Goal: Task Accomplishment & Management: Complete application form

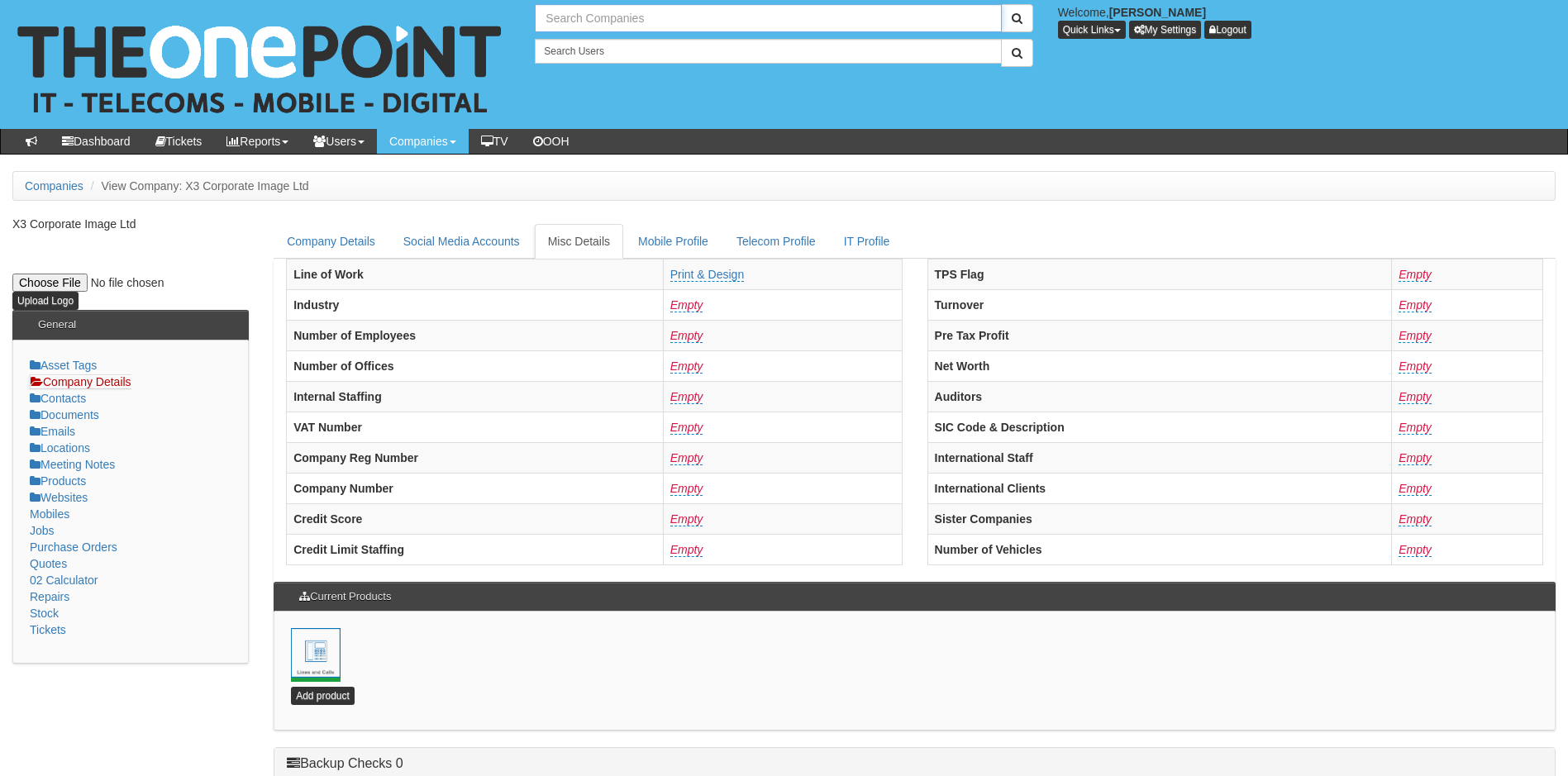
click at [665, 19] on input "text" at bounding box center [768, 18] width 466 height 28
click at [598, 45] on link "[PERSON_NAME] Plumbing & Heating Ltd" at bounding box center [768, 46] width 463 height 24
type input "[PERSON_NAME] Plumbing & Heating Ltd"
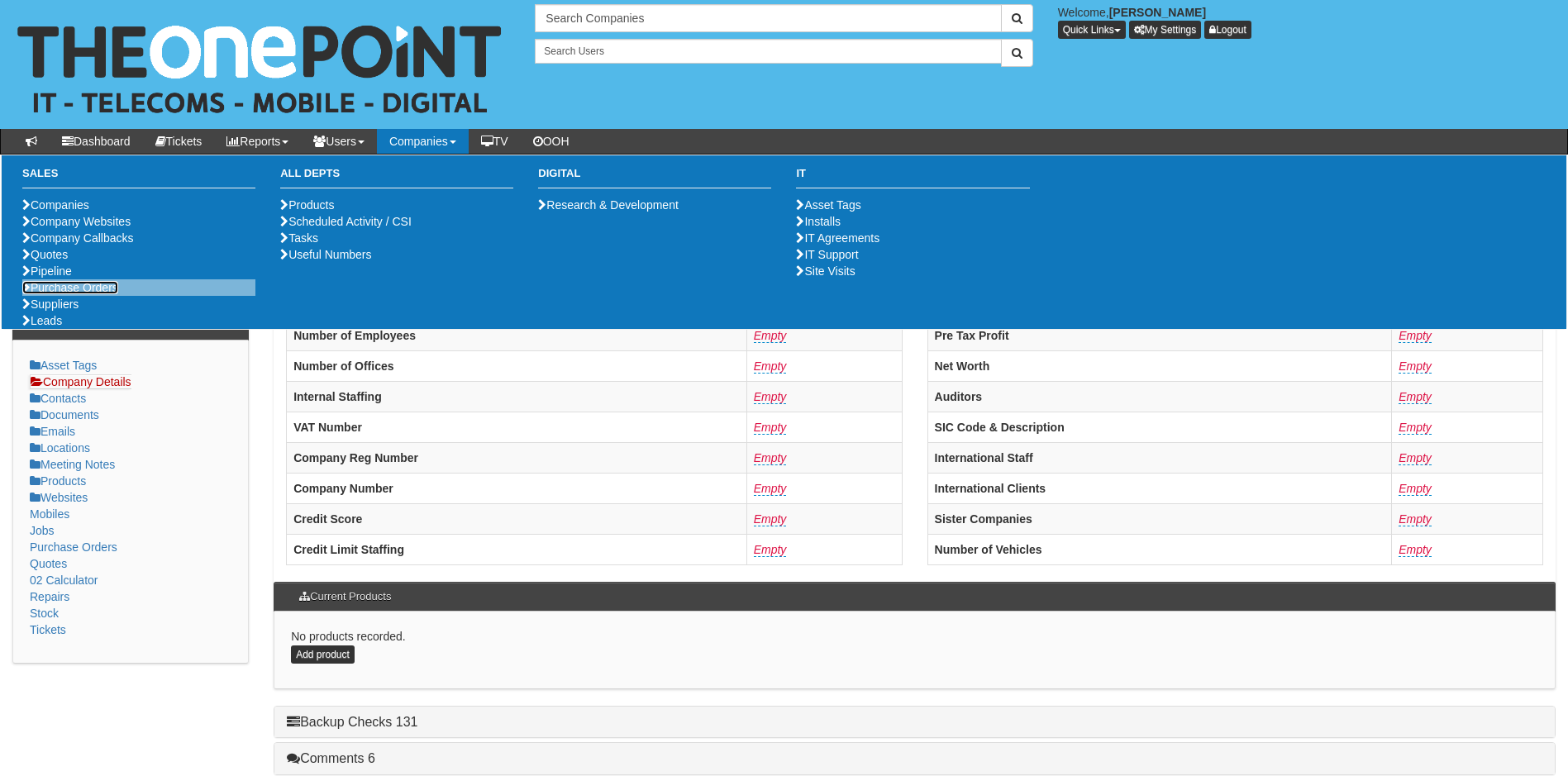
click at [70, 294] on link "Purchase Orders" at bounding box center [70, 287] width 96 height 13
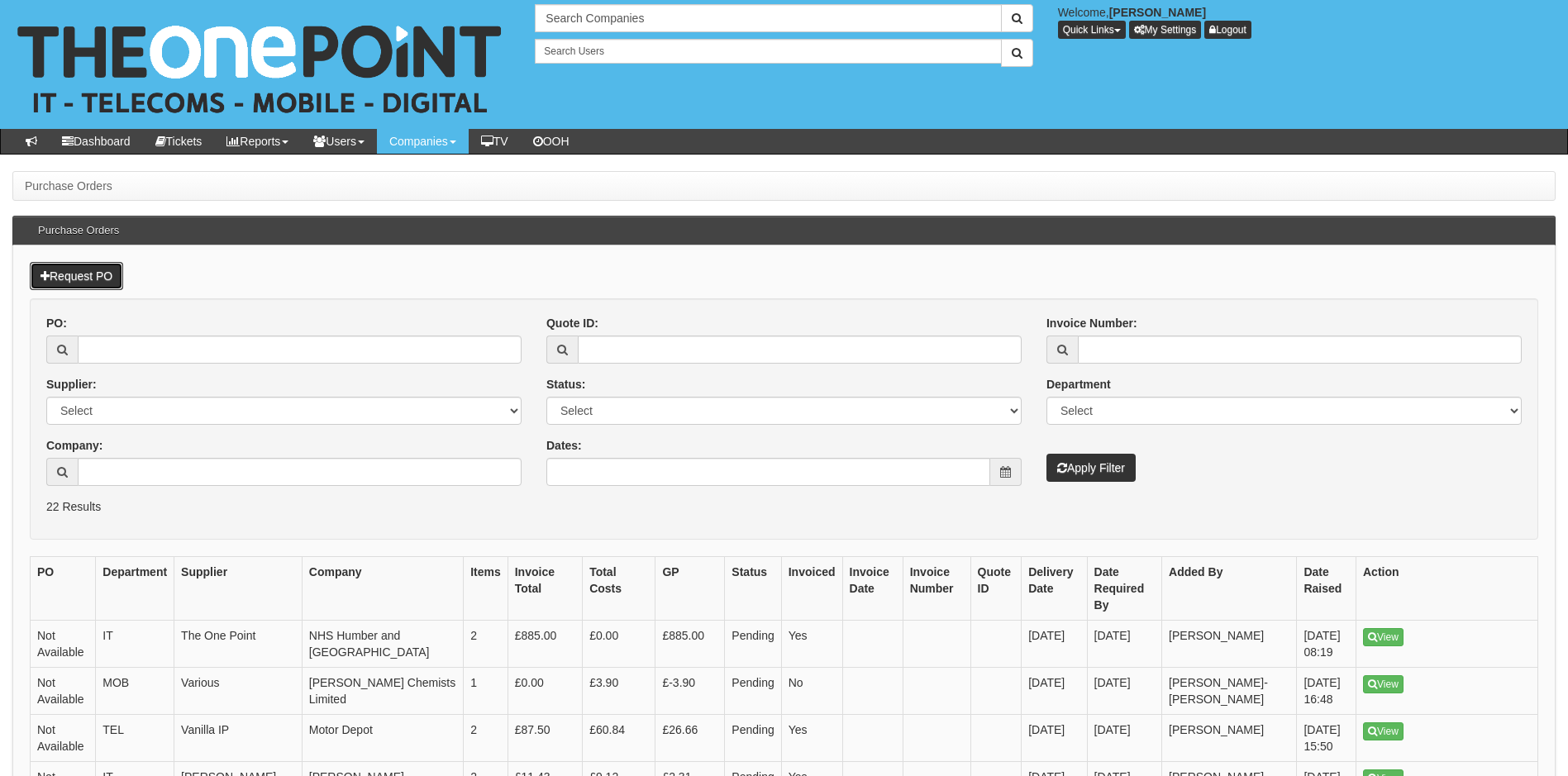
click at [77, 275] on link "Request PO" at bounding box center [77, 276] width 93 height 28
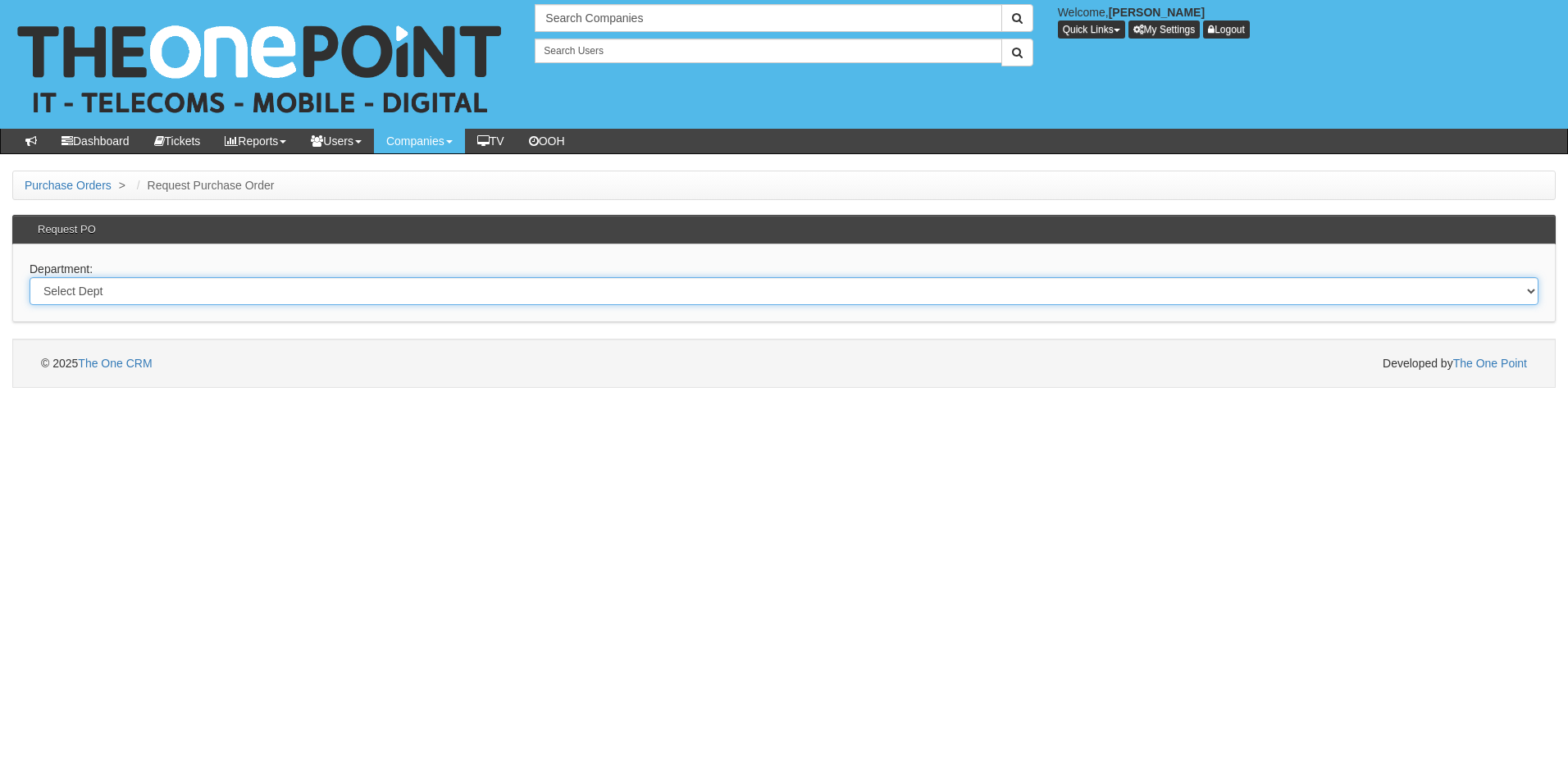
click at [130, 293] on select "Select Dept Digital Internal IT Mobiles Marketing Telecoms" at bounding box center [784, 291] width 1509 height 28
select select "?pipeID=&dept=IT"
click at [30, 277] on select "Select Dept Digital Internal IT Mobiles Marketing Telecoms" at bounding box center [784, 291] width 1509 height 28
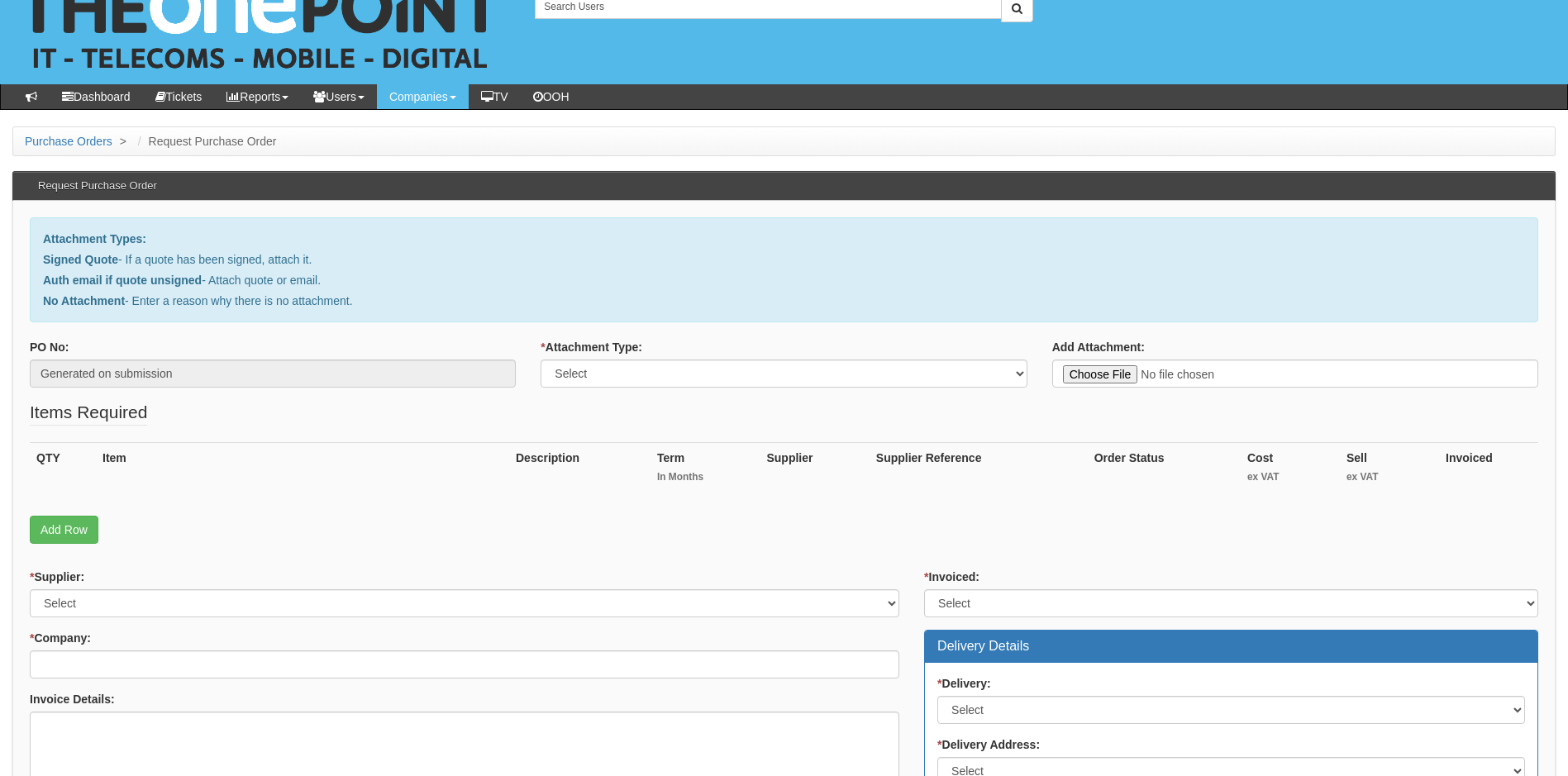
scroll to position [82, 0]
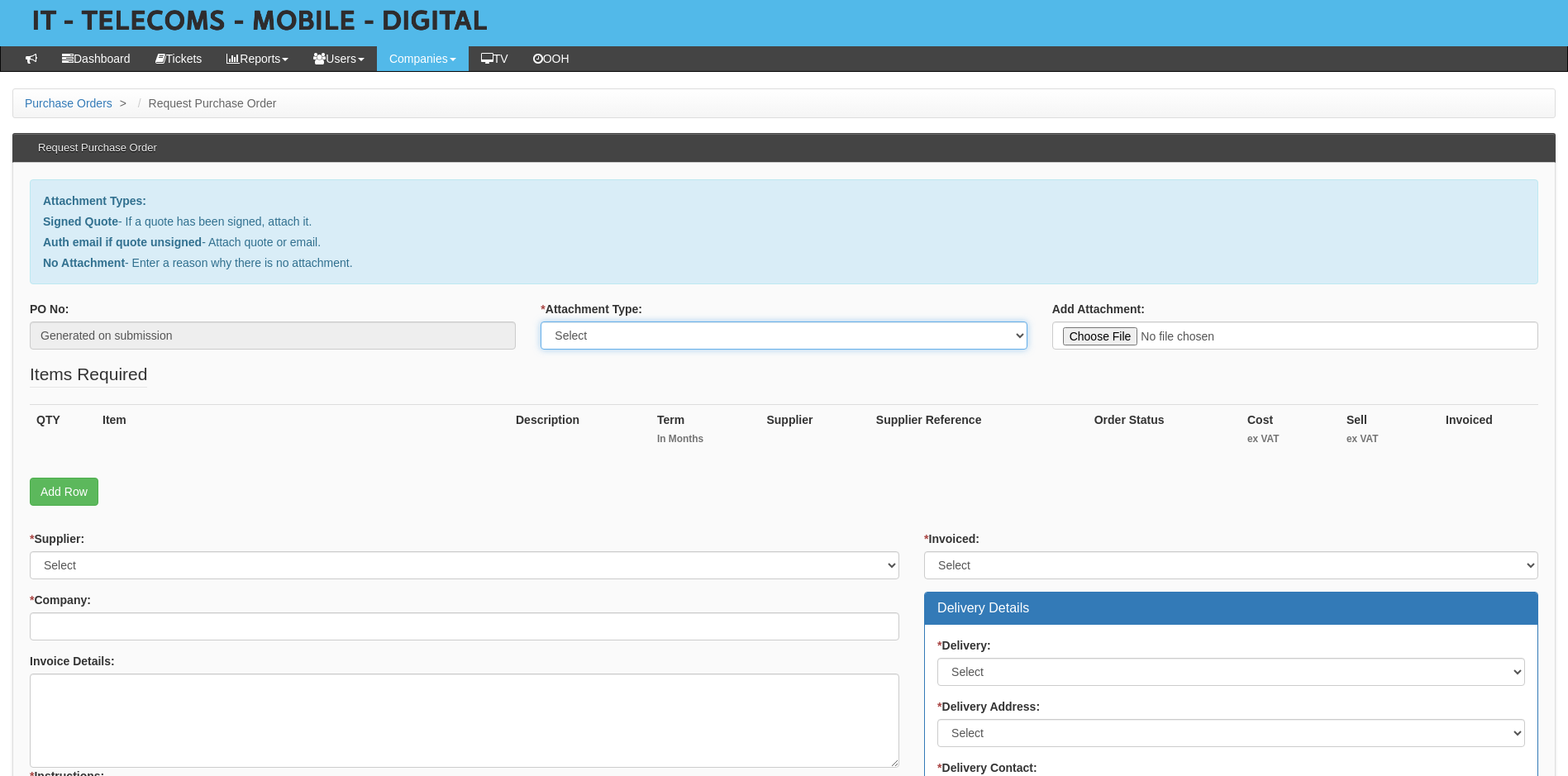
drag, startPoint x: 720, startPoint y: 342, endPoint x: 710, endPoint y: 351, distance: 13.5
click at [719, 342] on select "Select Signed Quote Auth email with quote if unsigned No Attachment" at bounding box center [784, 336] width 486 height 28
select select "Signed Quote"
click at [540, 321] on select "Select Signed Quote Auth email with quote if unsigned No Attachment" at bounding box center [784, 336] width 486 height 28
type input "C:\fakepath\Lee Hood Plumbing - New Laptop - Dean.pdf"
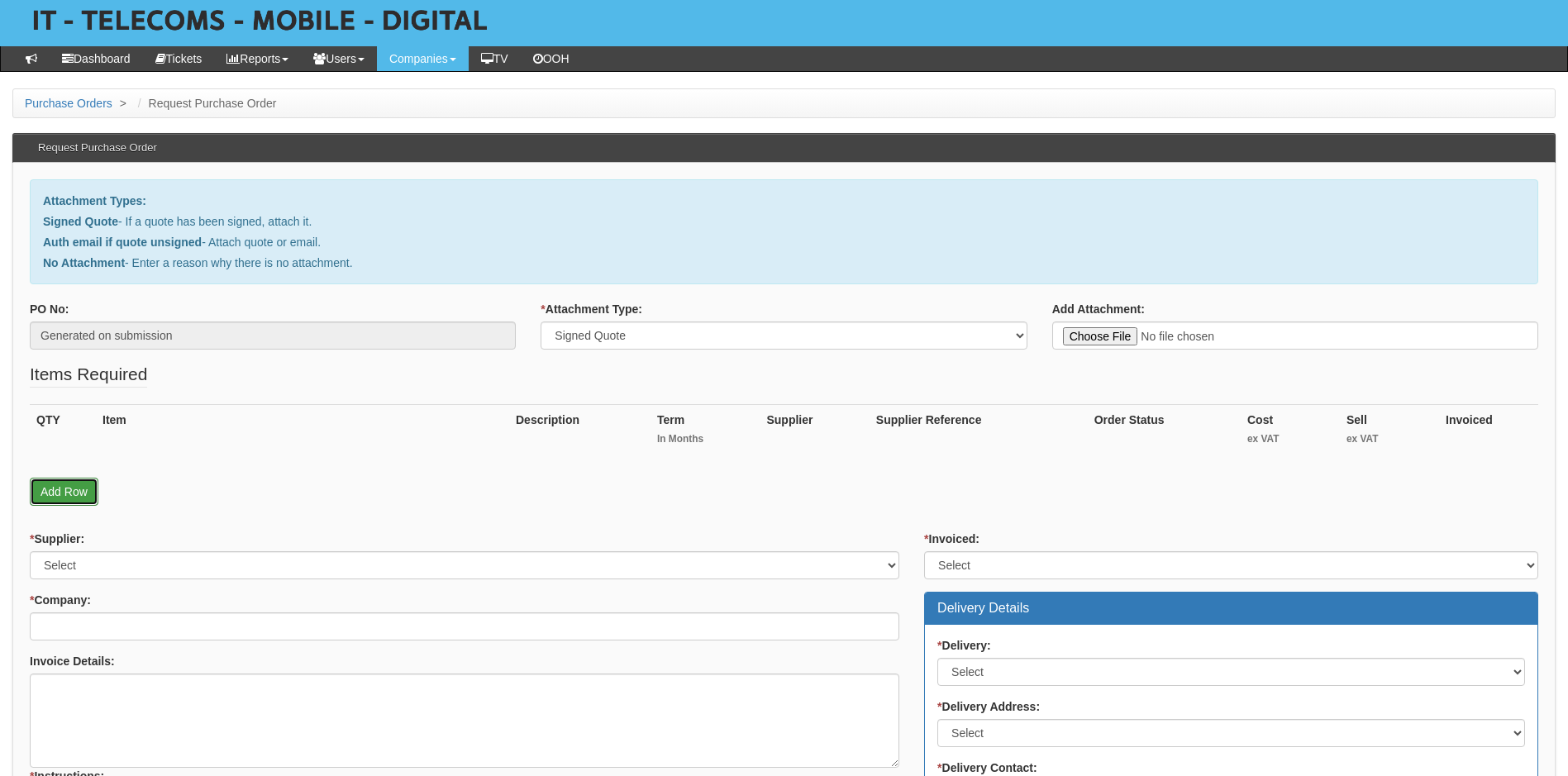
click at [77, 492] on link "Add Row" at bounding box center [64, 492] width 68 height 28
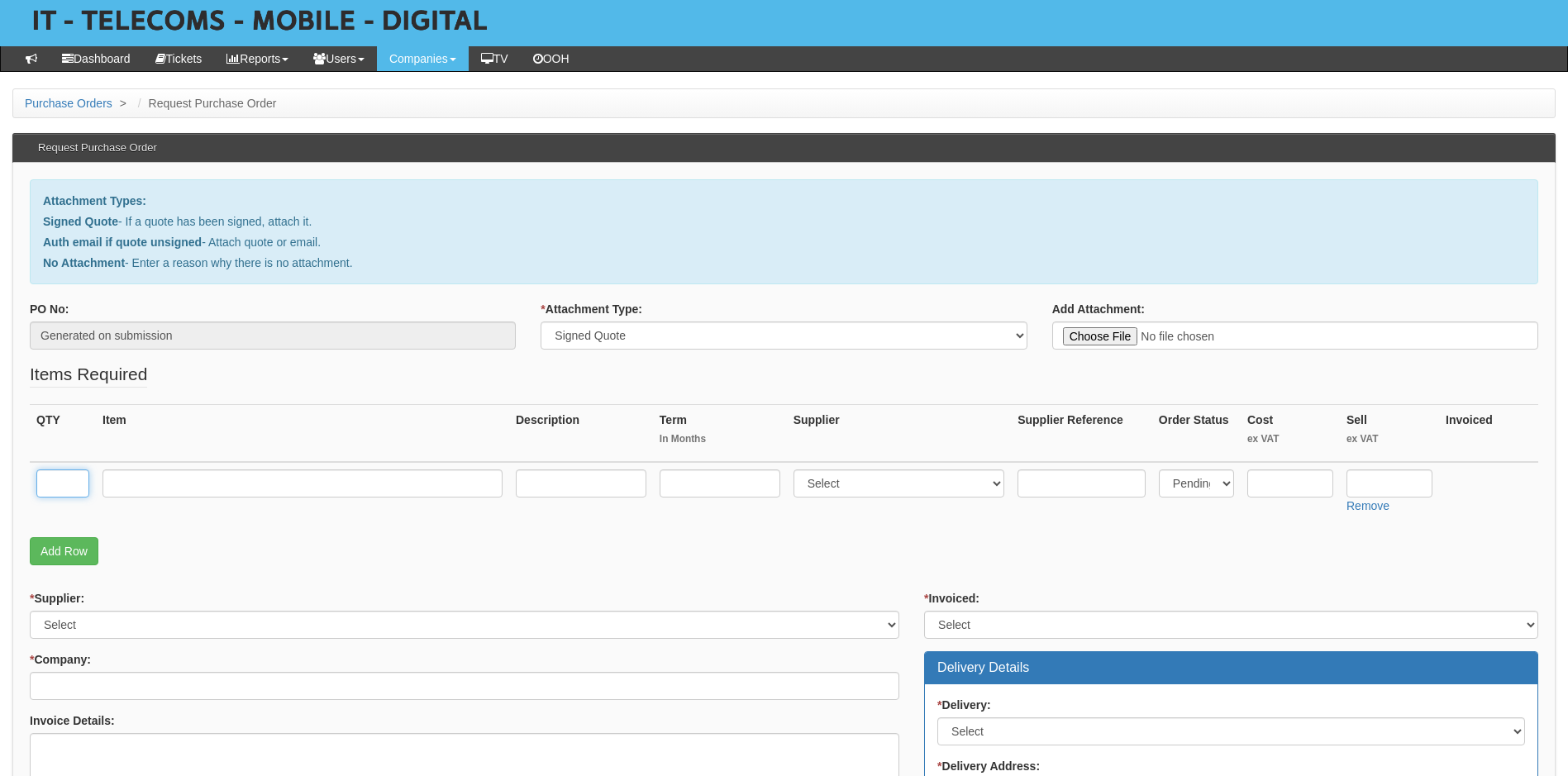
drag, startPoint x: 52, startPoint y: 486, endPoint x: 76, endPoint y: 480, distance: 24.7
click at [52, 486] on input "text" at bounding box center [63, 484] width 53 height 28
type input "1"
click at [277, 483] on input "text" at bounding box center [302, 484] width 400 height 28
click at [173, 487] on input "text" at bounding box center [302, 484] width 400 height 28
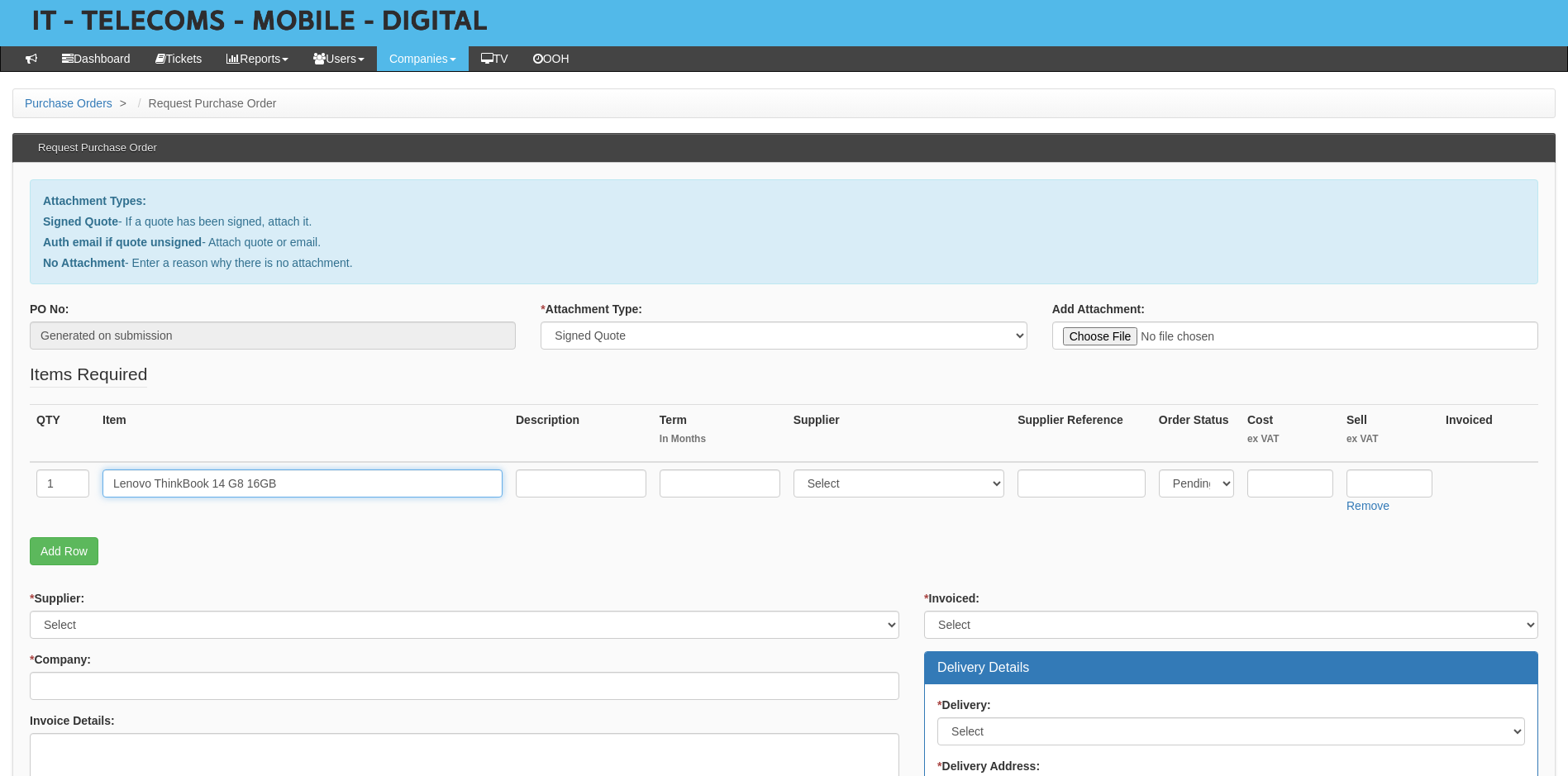
type input "Lenovo ThinkBook 14 G8 16GB"
click at [867, 479] on select "Select 123 REG.co.uk 1Password 3 4Gon AA Jones Electric Ltd Abzorb Access Group…" at bounding box center [899, 484] width 212 height 28
click at [893, 486] on select "Select 123 REG.co.uk 1Password 3 4Gon AA Jones Electric Ltd Abzorb Access Group…" at bounding box center [899, 484] width 212 height 28
click at [891, 485] on select "Select 123 REG.co.uk 1Password 3 4Gon AA Jones Electric Ltd Abzorb Access Group…" at bounding box center [899, 484] width 212 height 28
click at [903, 482] on select "Select 123 REG.co.uk 1Password 3 4Gon AA Jones Electric Ltd Abzorb Access Group…" at bounding box center [899, 484] width 212 height 28
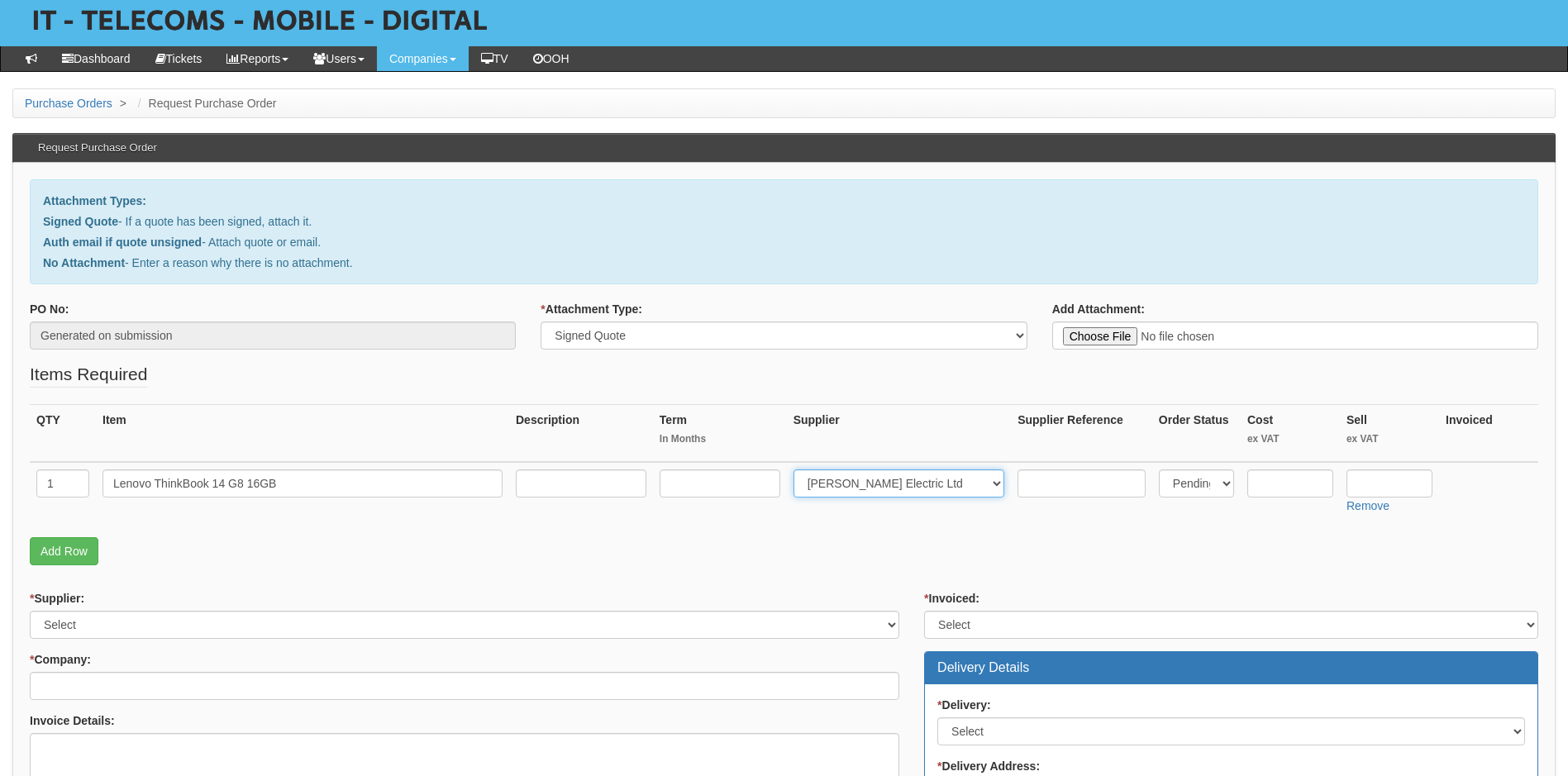
click at [894, 485] on select "Select 123 REG.co.uk 1Password 3 4Gon AA Jones Electric Ltd Abzorb Access Group…" at bounding box center [899, 484] width 212 height 28
select select "220"
click at [797, 470] on select "Select 123 REG.co.uk 1Password 3 4Gon AA Jones Electric Ltd Abzorb Access Group…" at bounding box center [899, 484] width 212 height 28
click at [1045, 486] on input "text" at bounding box center [1082, 484] width 128 height 28
click at [1209, 480] on select "Select Back Order Delivered N/A Ordered Pending" at bounding box center [1196, 484] width 75 height 28
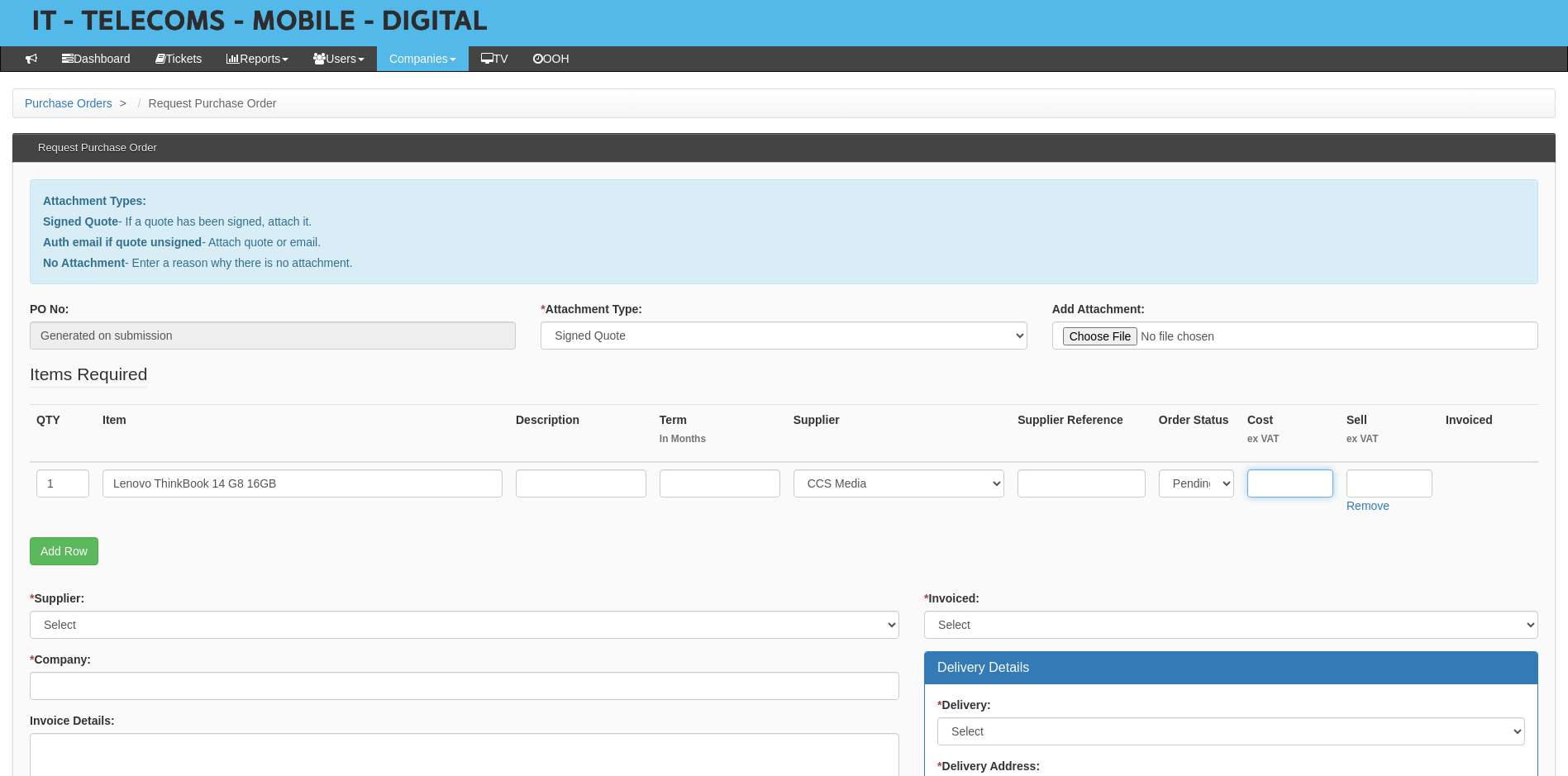
click at [1281, 482] on input "text" at bounding box center [1290, 484] width 86 height 28
type input "617.11"
click at [1396, 483] on input "text" at bounding box center [1389, 484] width 86 height 28
type input "677.11"
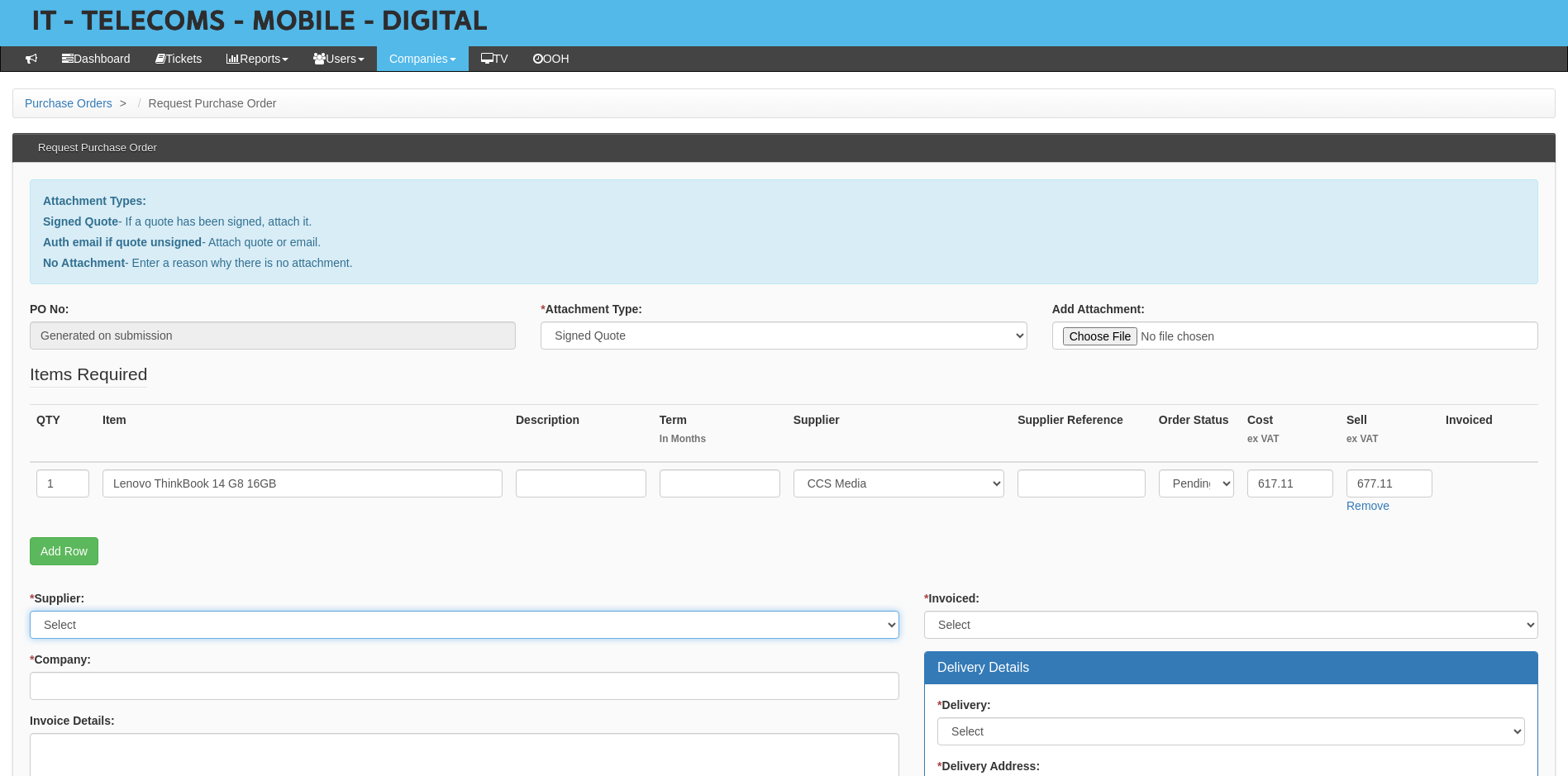
click at [385, 620] on select "Select 123 REG.co.uk 1Password 3 4Gon AA Jones Electric Ltd Abzorb Access Group…" at bounding box center [465, 624] width 869 height 28
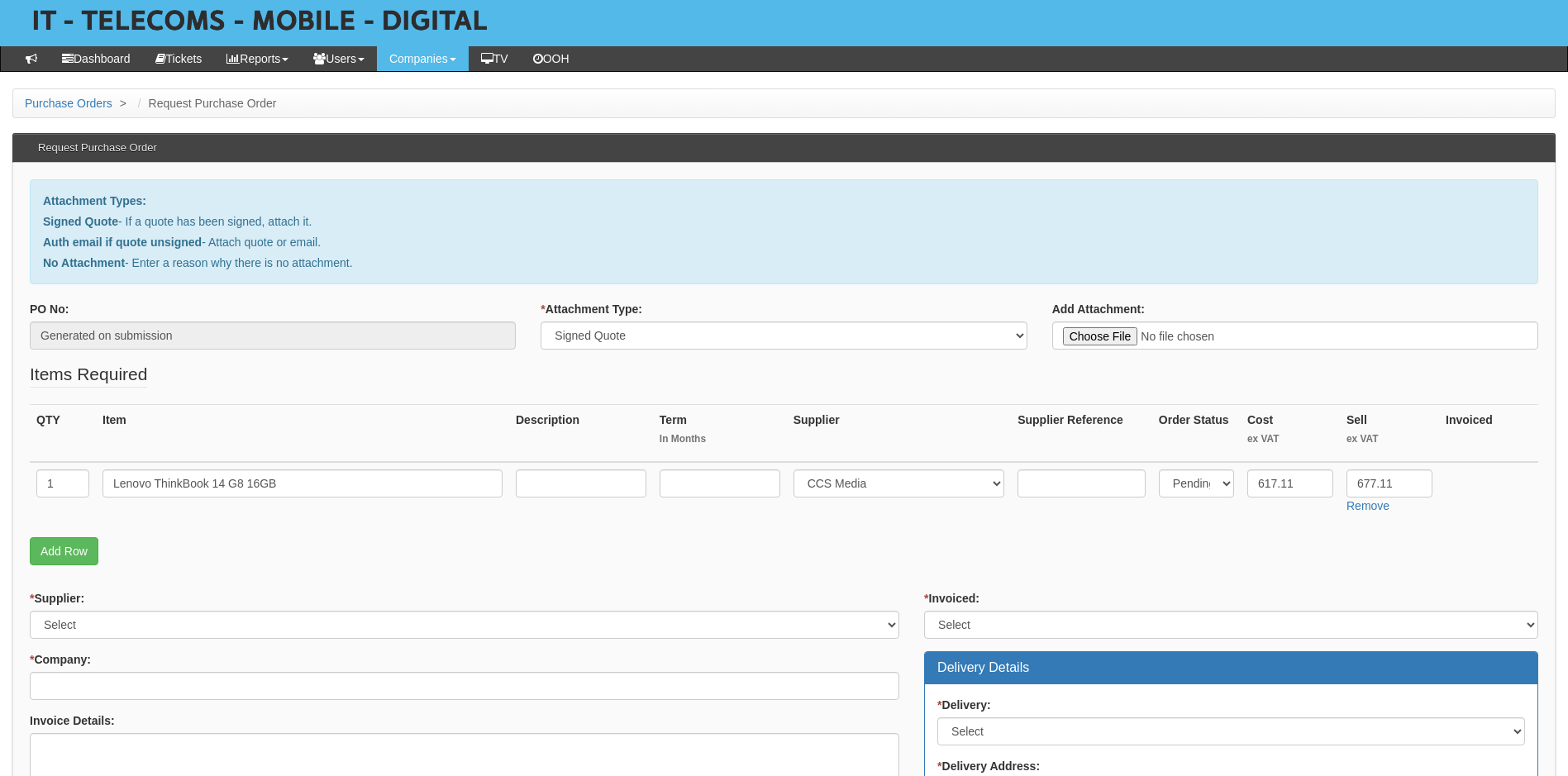
click at [430, 664] on div "* Company:" at bounding box center [465, 675] width 869 height 49
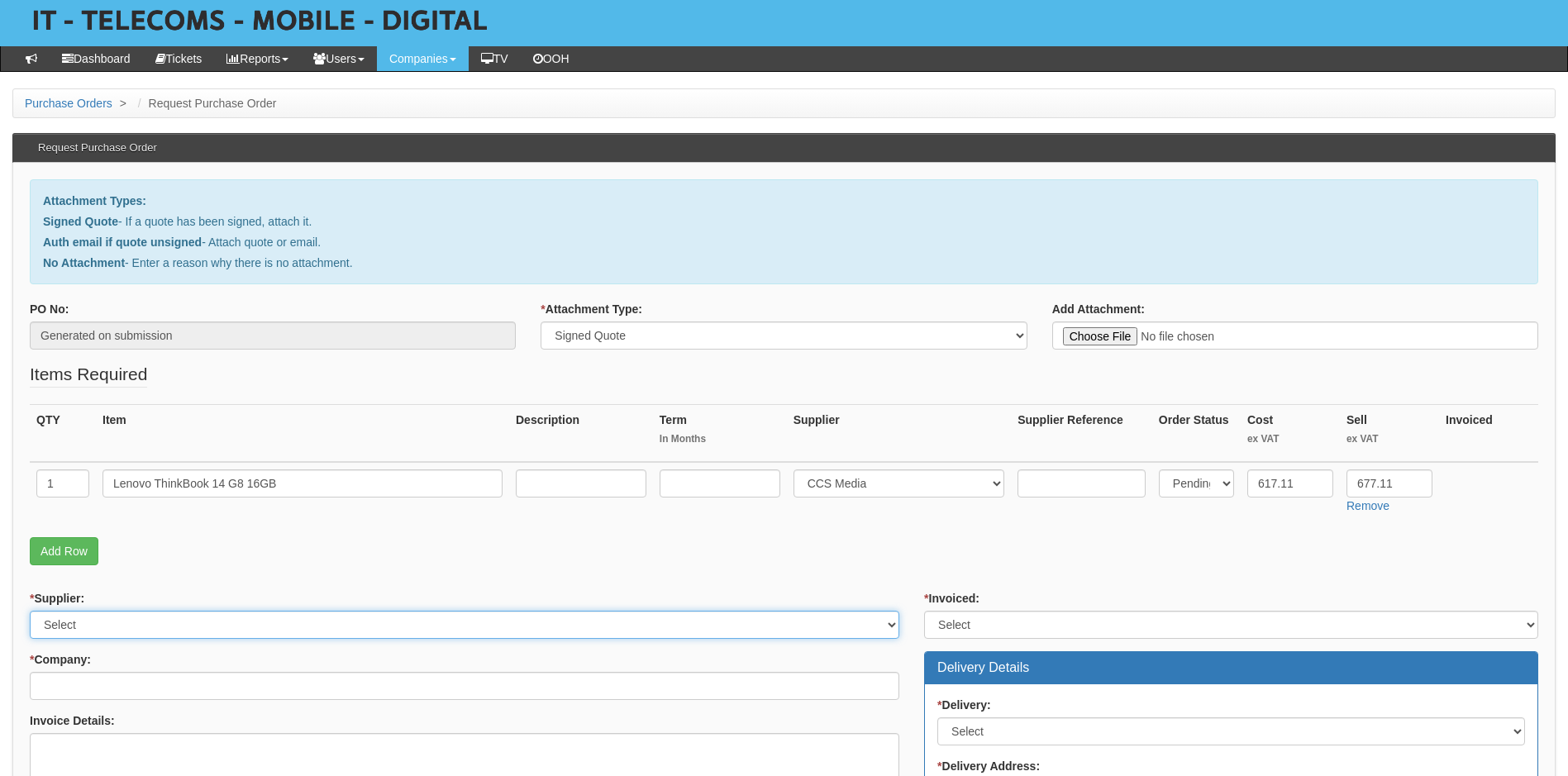
click at [277, 626] on select "Select 123 REG.co.uk 1Password 3 4Gon AA Jones Electric Ltd Abzorb Access Group…" at bounding box center [465, 624] width 869 height 28
select select "220"
click at [30, 610] on select "Select 123 REG.co.uk 1Password 3 4Gon AA Jones Electric Ltd Abzorb Access Group…" at bounding box center [465, 624] width 869 height 28
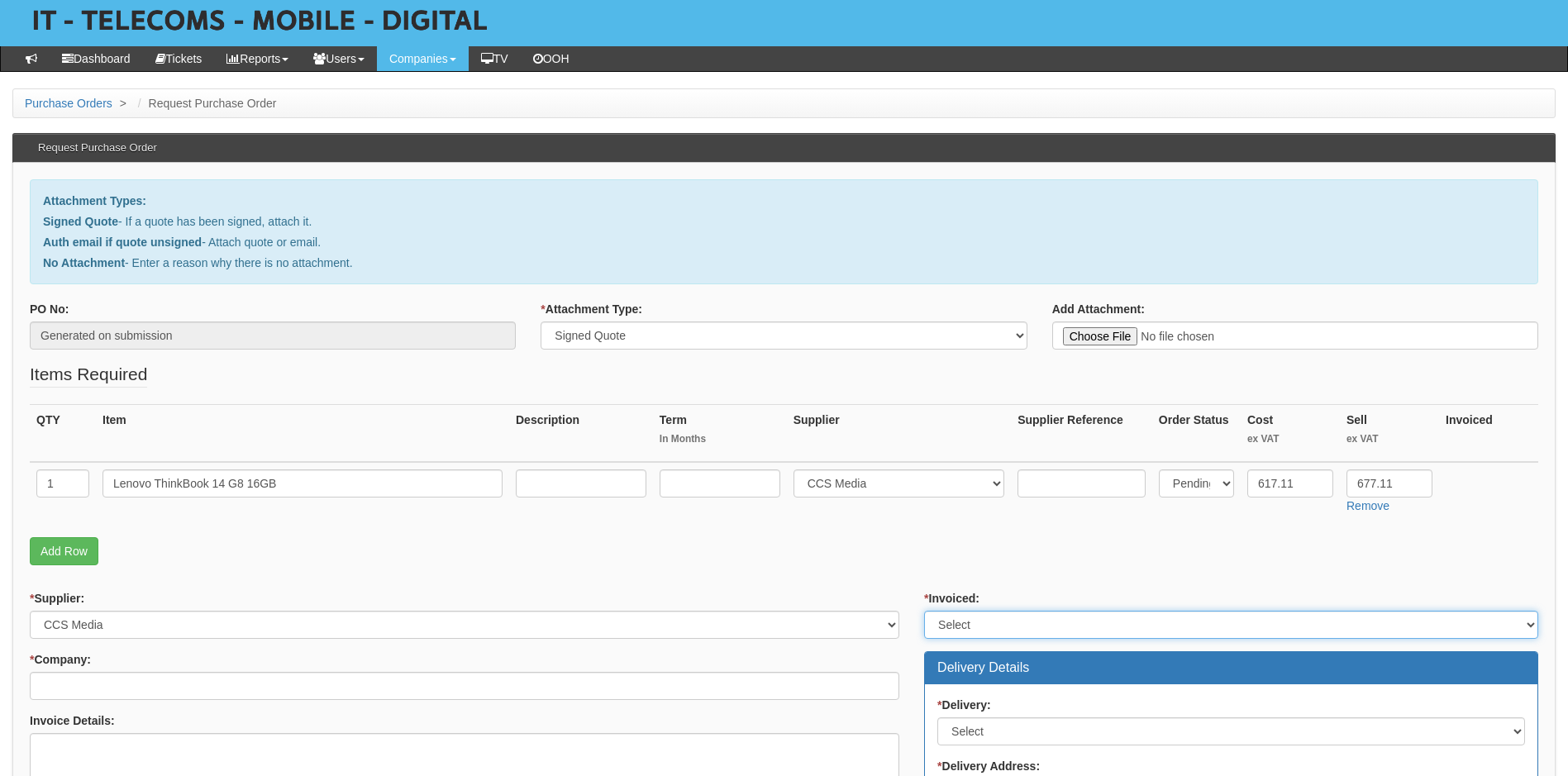
click at [1027, 619] on select "Select Yes No N/A STB (part of order)" at bounding box center [1231, 624] width 614 height 28
select select "2"
click at [924, 610] on select "Select Yes No N/A STB (part of order)" at bounding box center [1231, 624] width 614 height 28
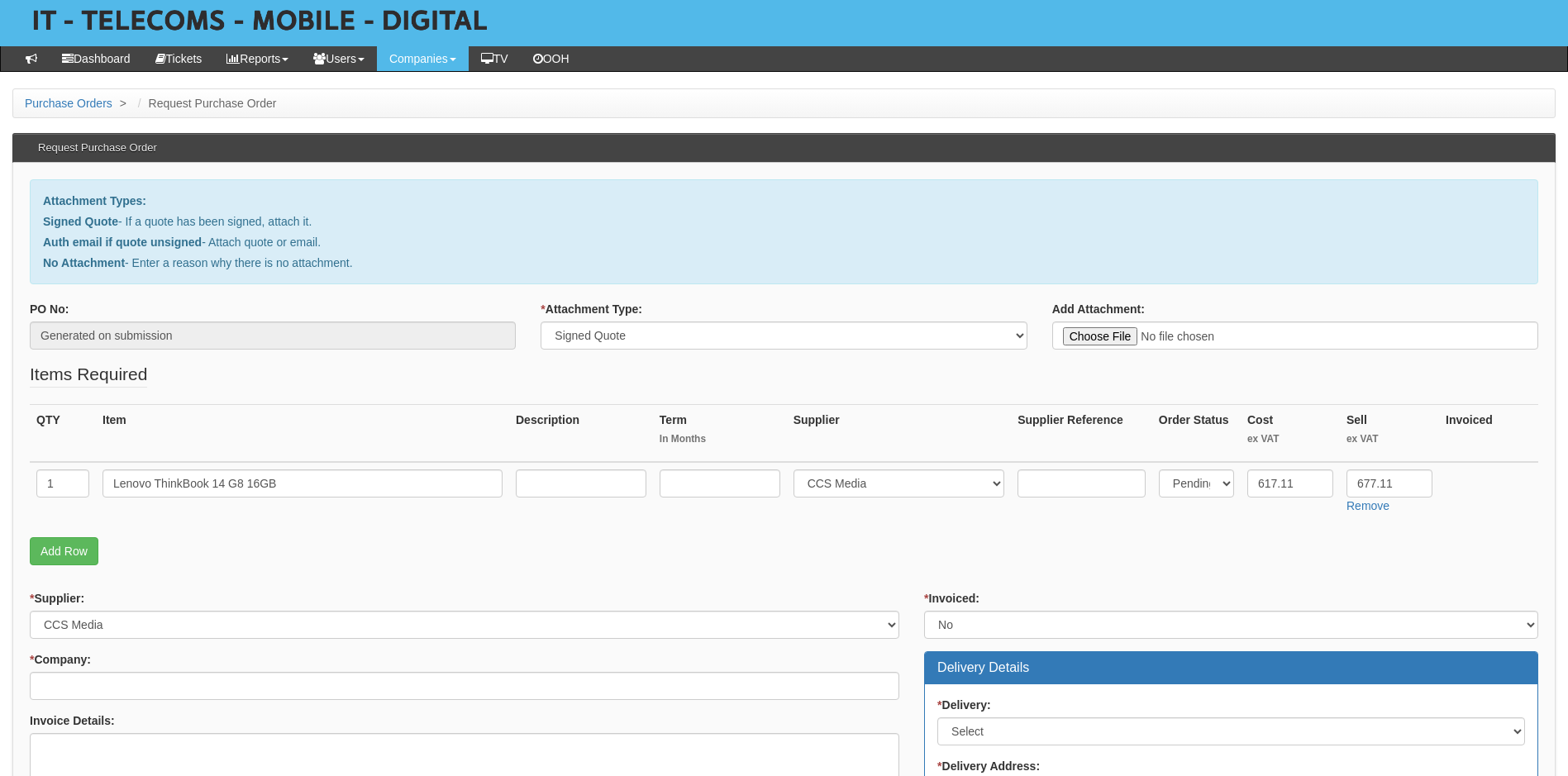
click at [856, 552] on p "Add Row" at bounding box center [784, 551] width 1508 height 28
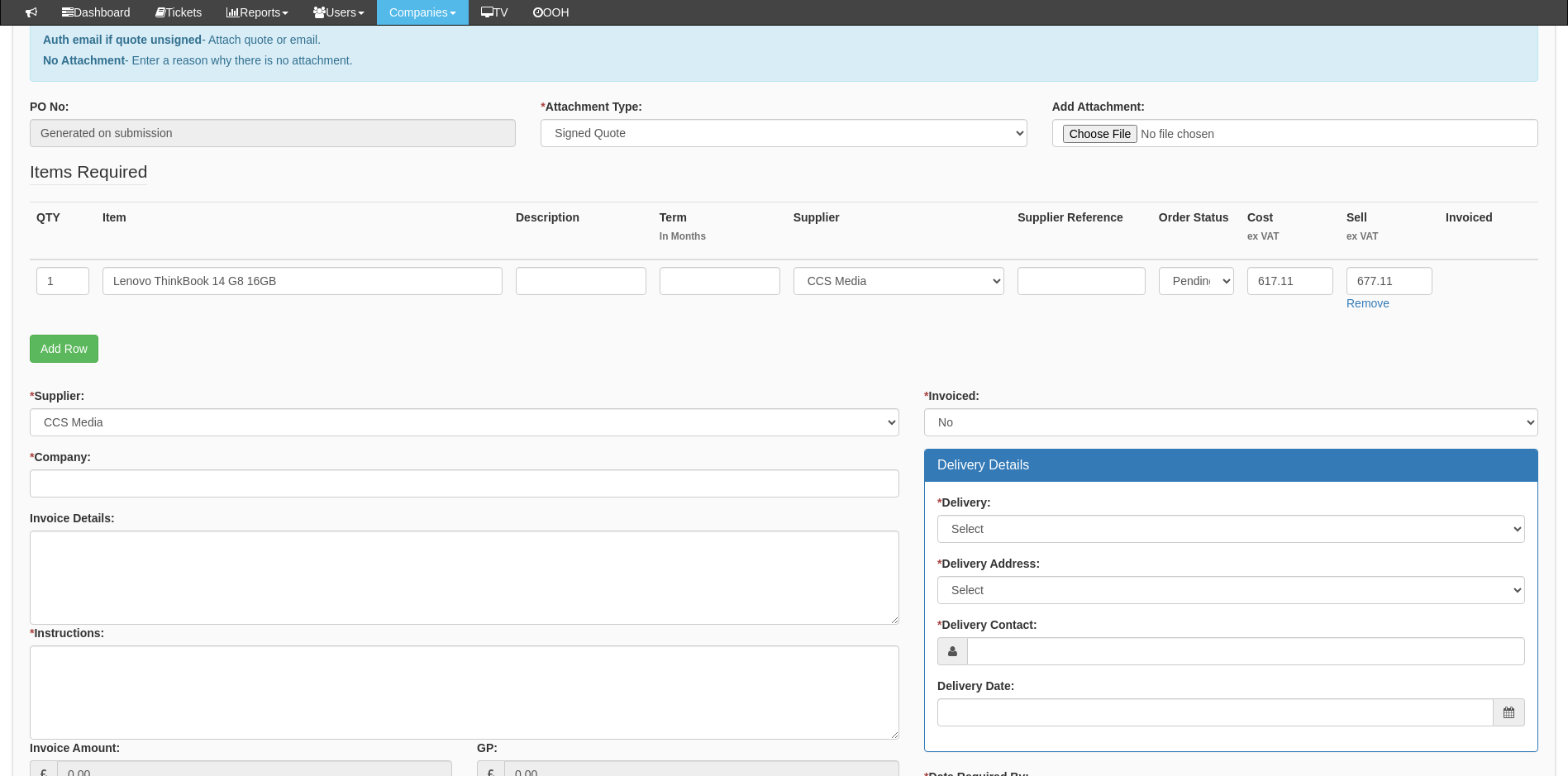
scroll to position [248, 0]
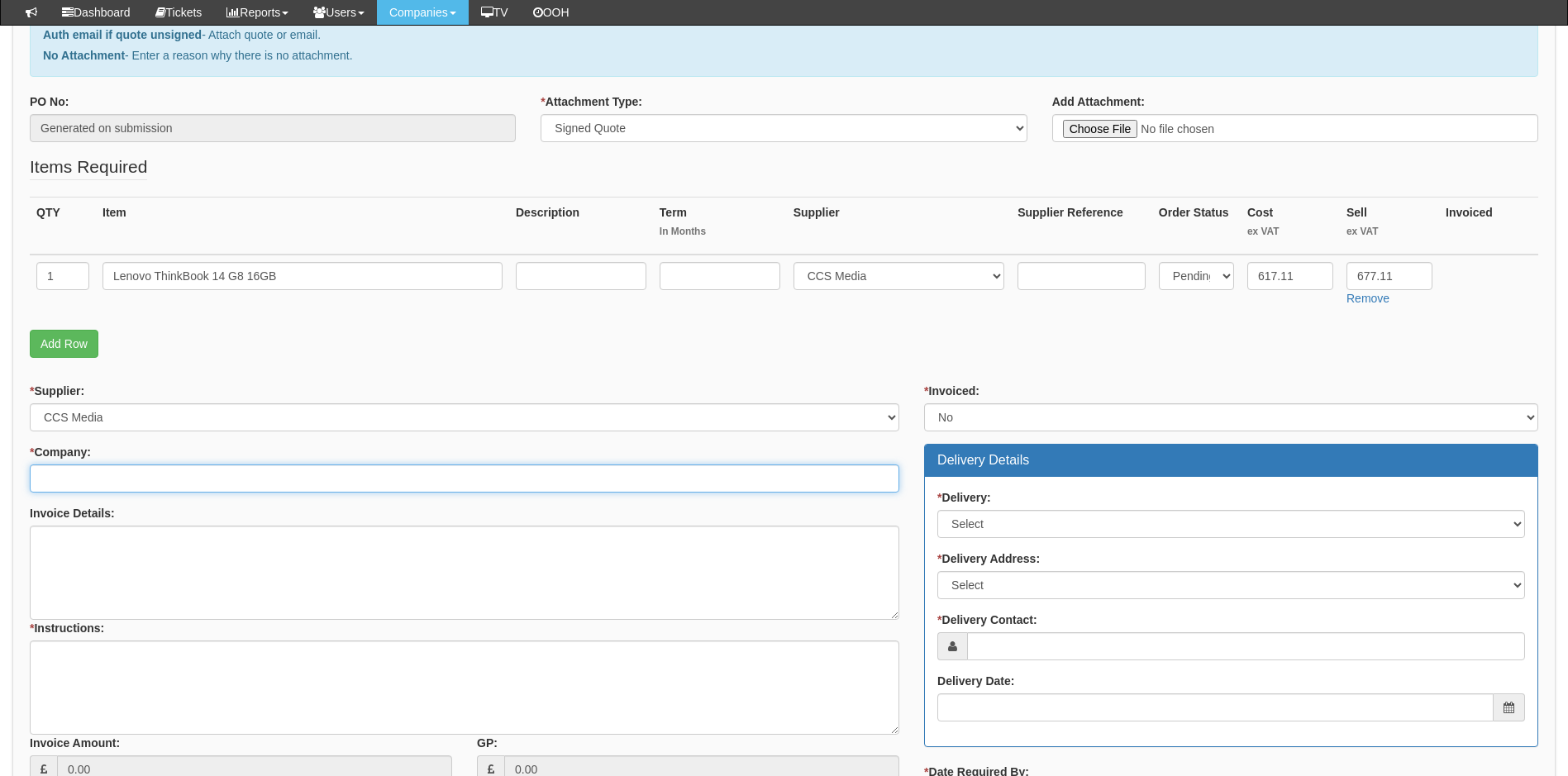
click at [213, 482] on input "* Company:" at bounding box center [465, 479] width 869 height 28
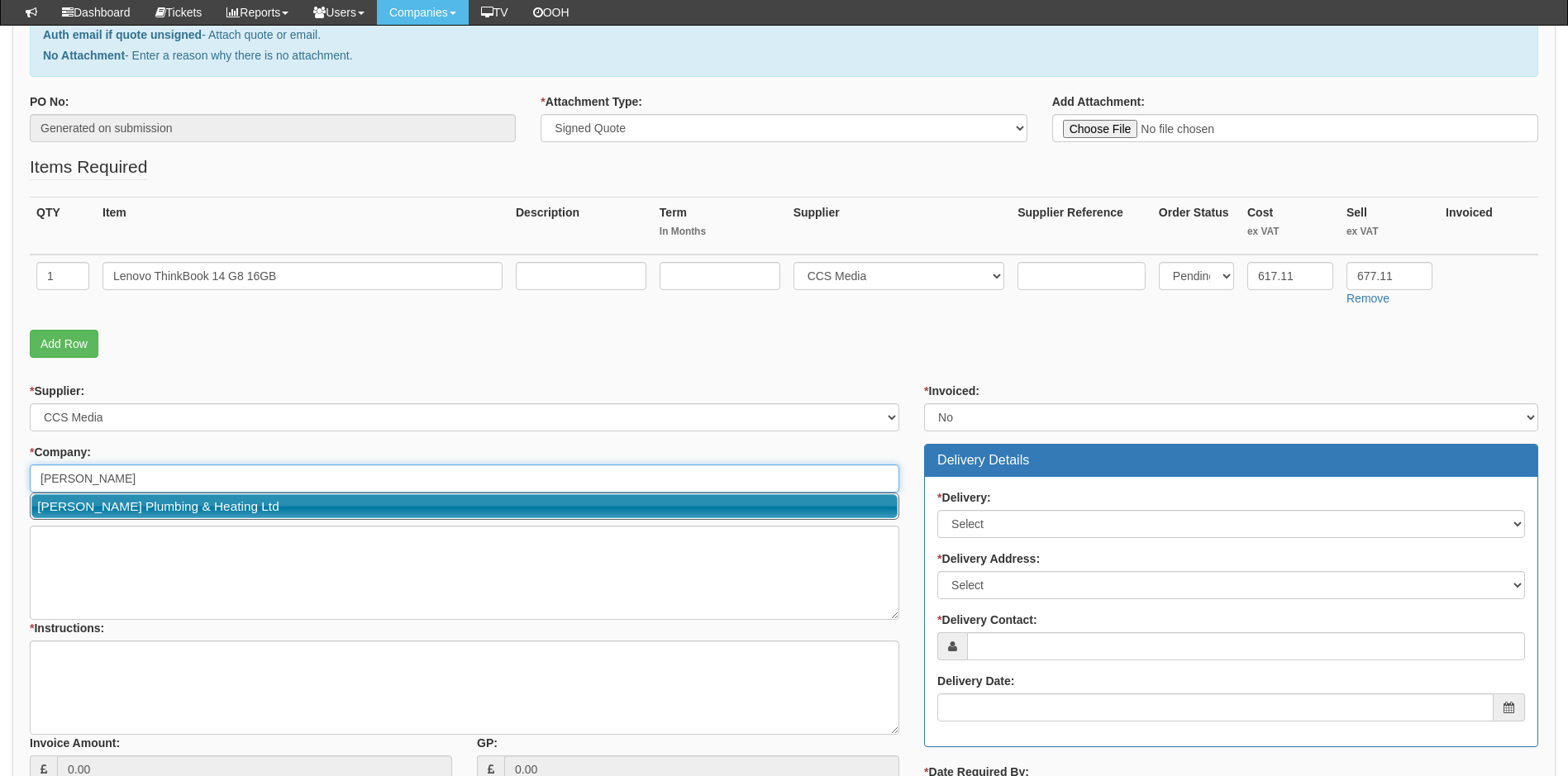
click at [143, 502] on link "[PERSON_NAME] Plumbing & Heating Ltd" at bounding box center [465, 506] width 866 height 24
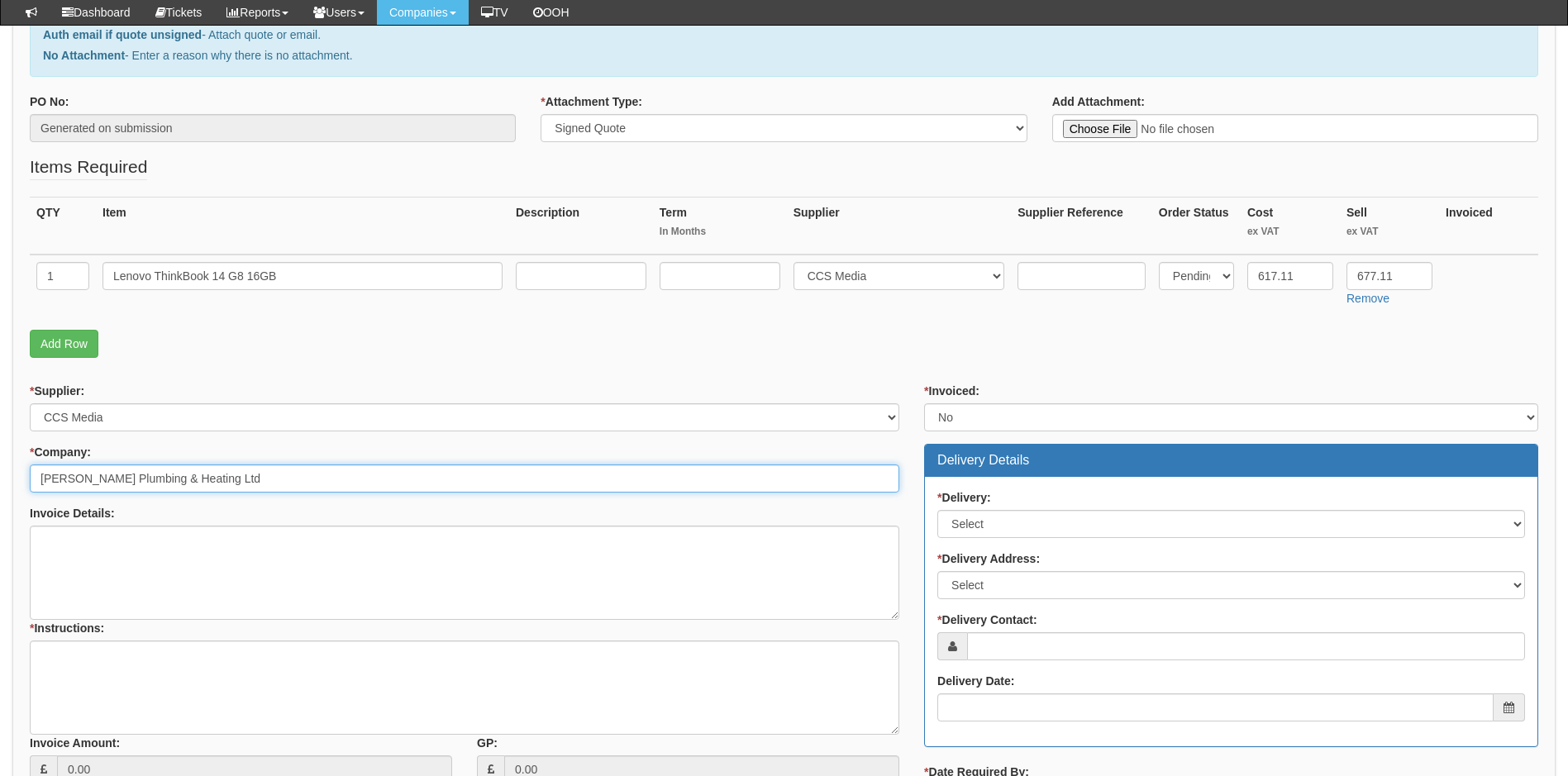
type input "[PERSON_NAME] Plumbing & Heating Ltd"
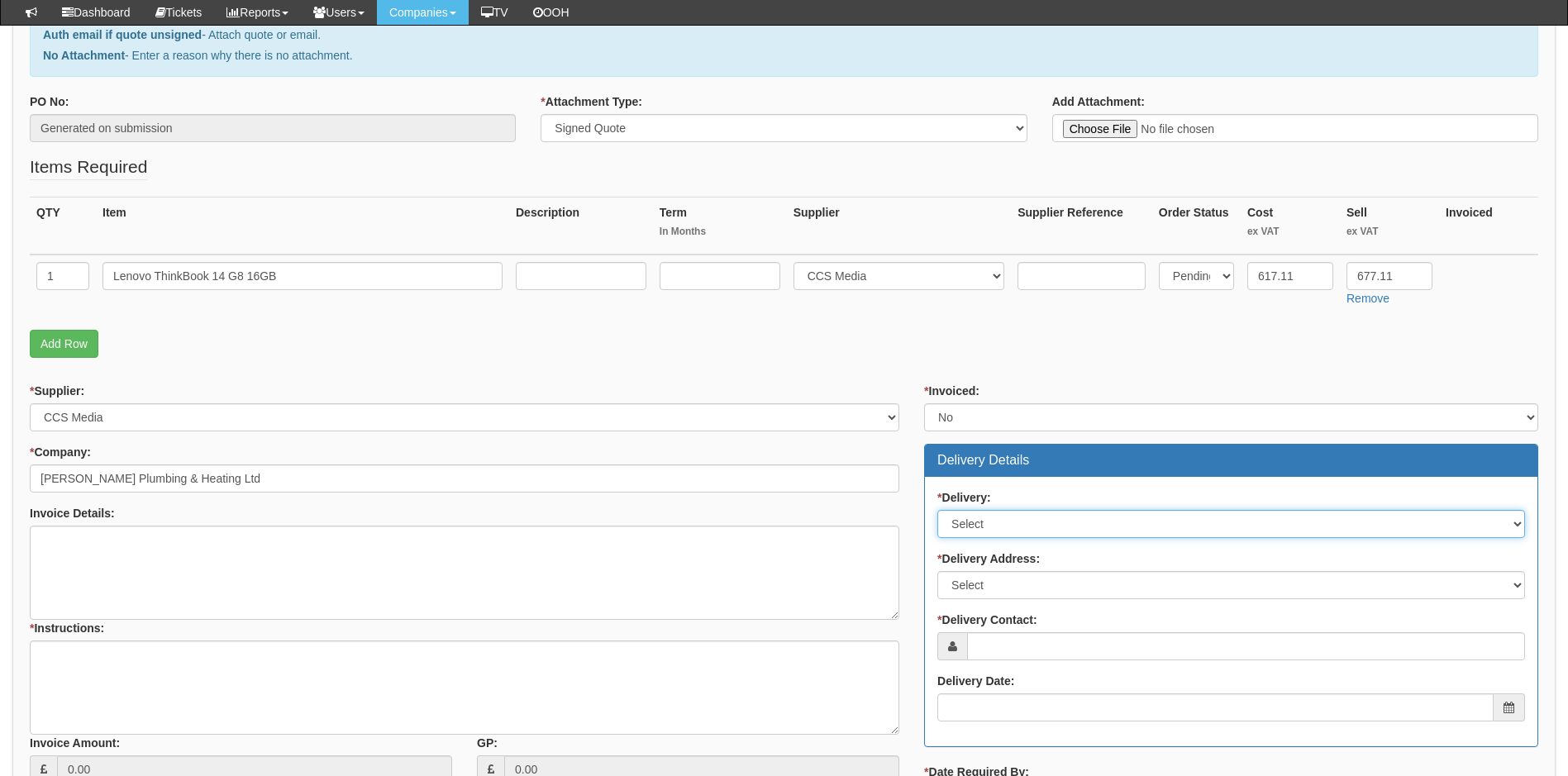
click at [1068, 530] on select "Select No Not Applicable Yes" at bounding box center [1231, 524] width 588 height 28
select select "1"
click at [937, 510] on select "Select No Not Applicable Yes" at bounding box center [1231, 524] width 588 height 28
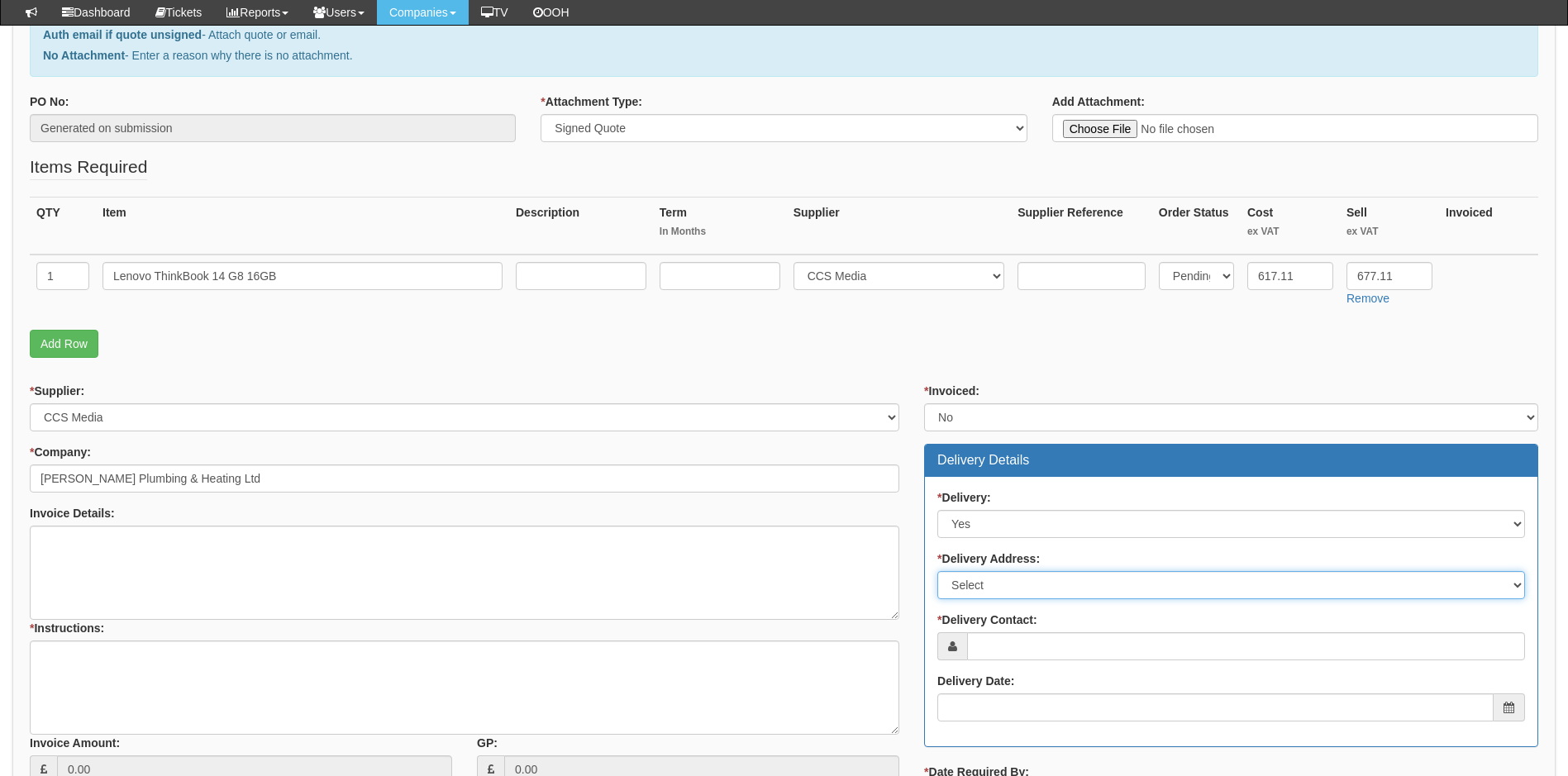
click at [1020, 580] on select "Select Not Applicable Main Address - HU55PH Other" at bounding box center [1231, 585] width 588 height 28
select select "other"
click at [937, 571] on select "Select Not Applicable Main Address - HU55PH Other" at bounding box center [1231, 585] width 588 height 28
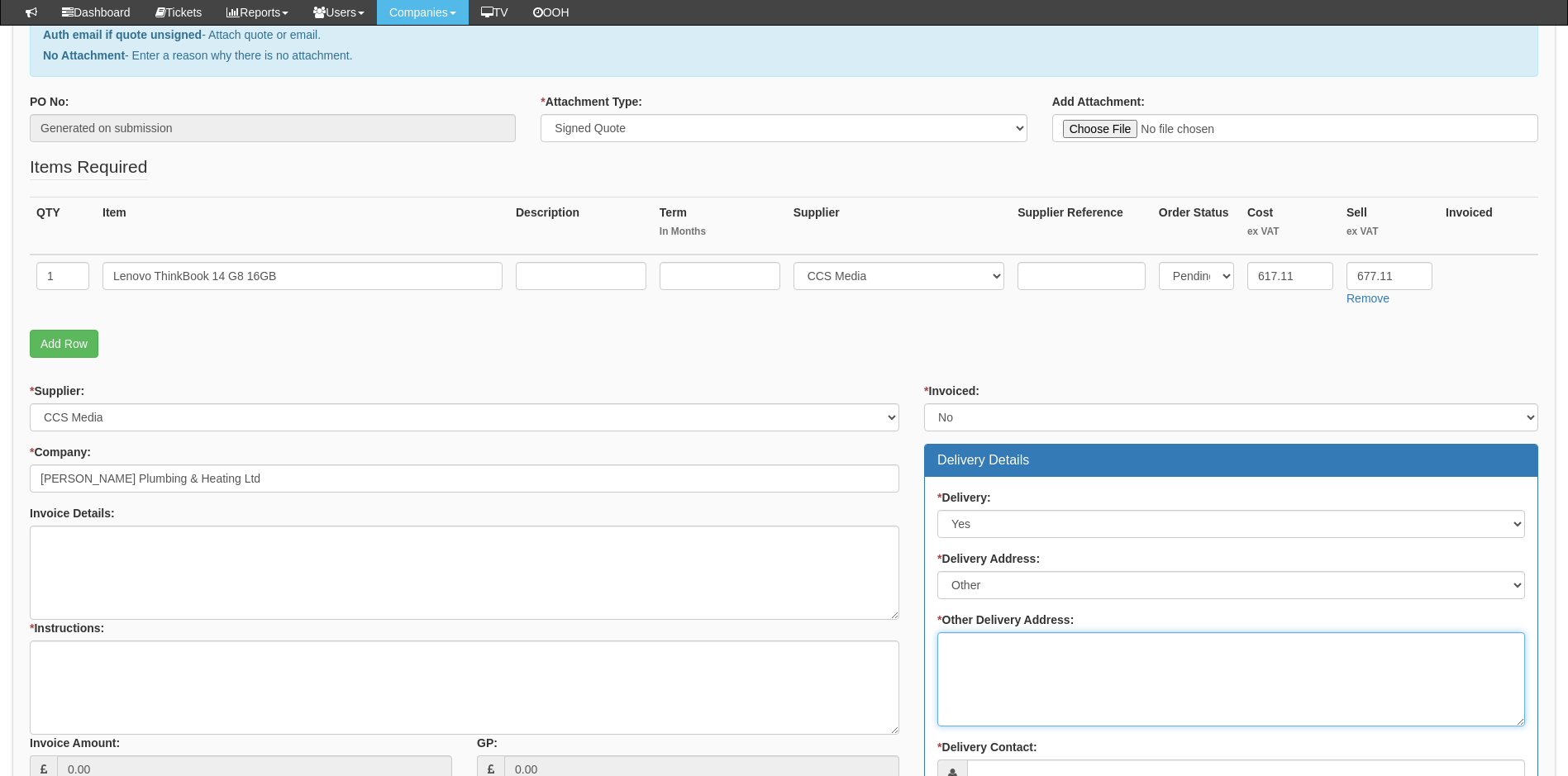
click at [993, 654] on textarea "* Other Delivery Address:" at bounding box center [1231, 679] width 588 height 94
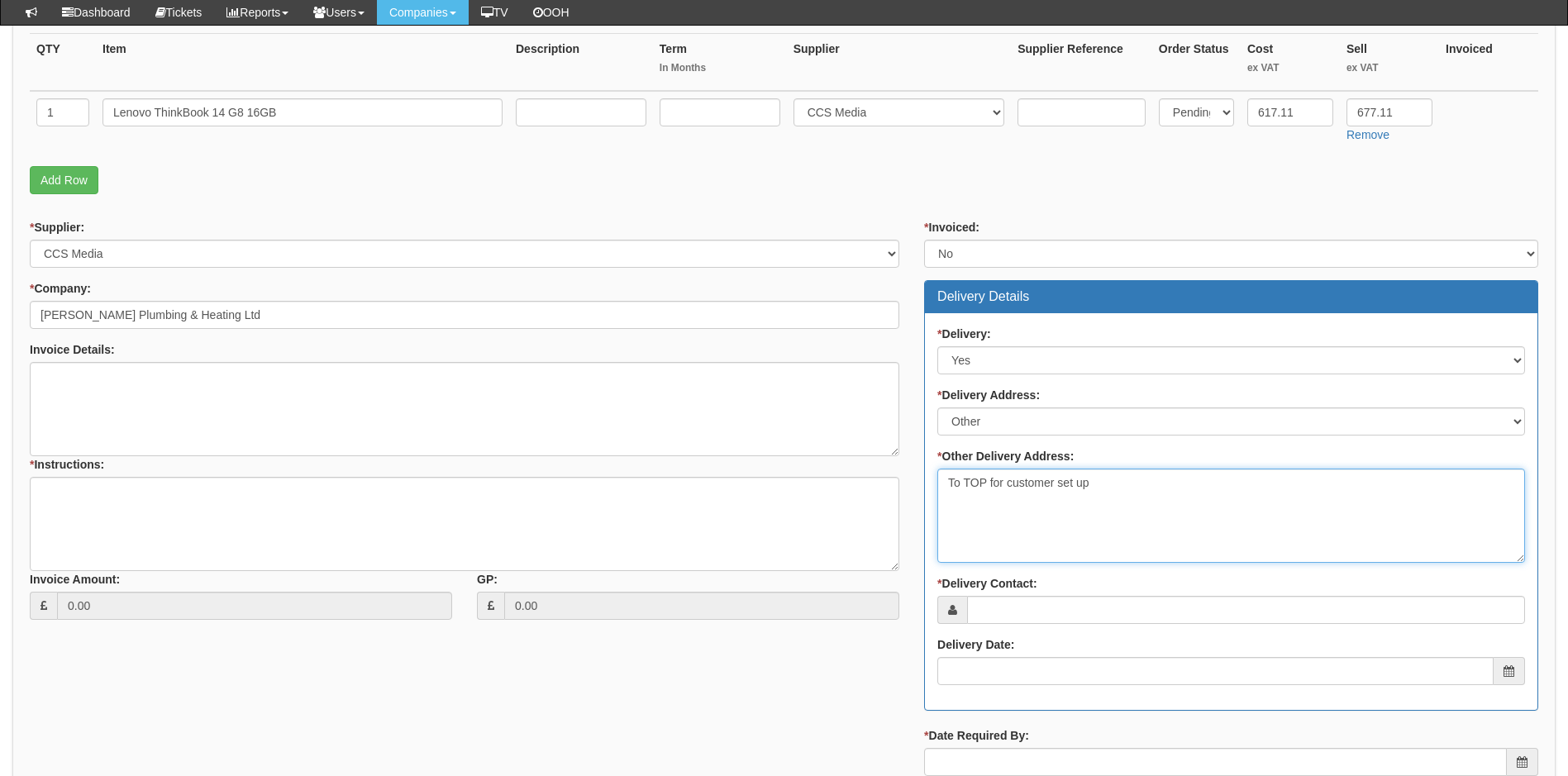
scroll to position [413, 0]
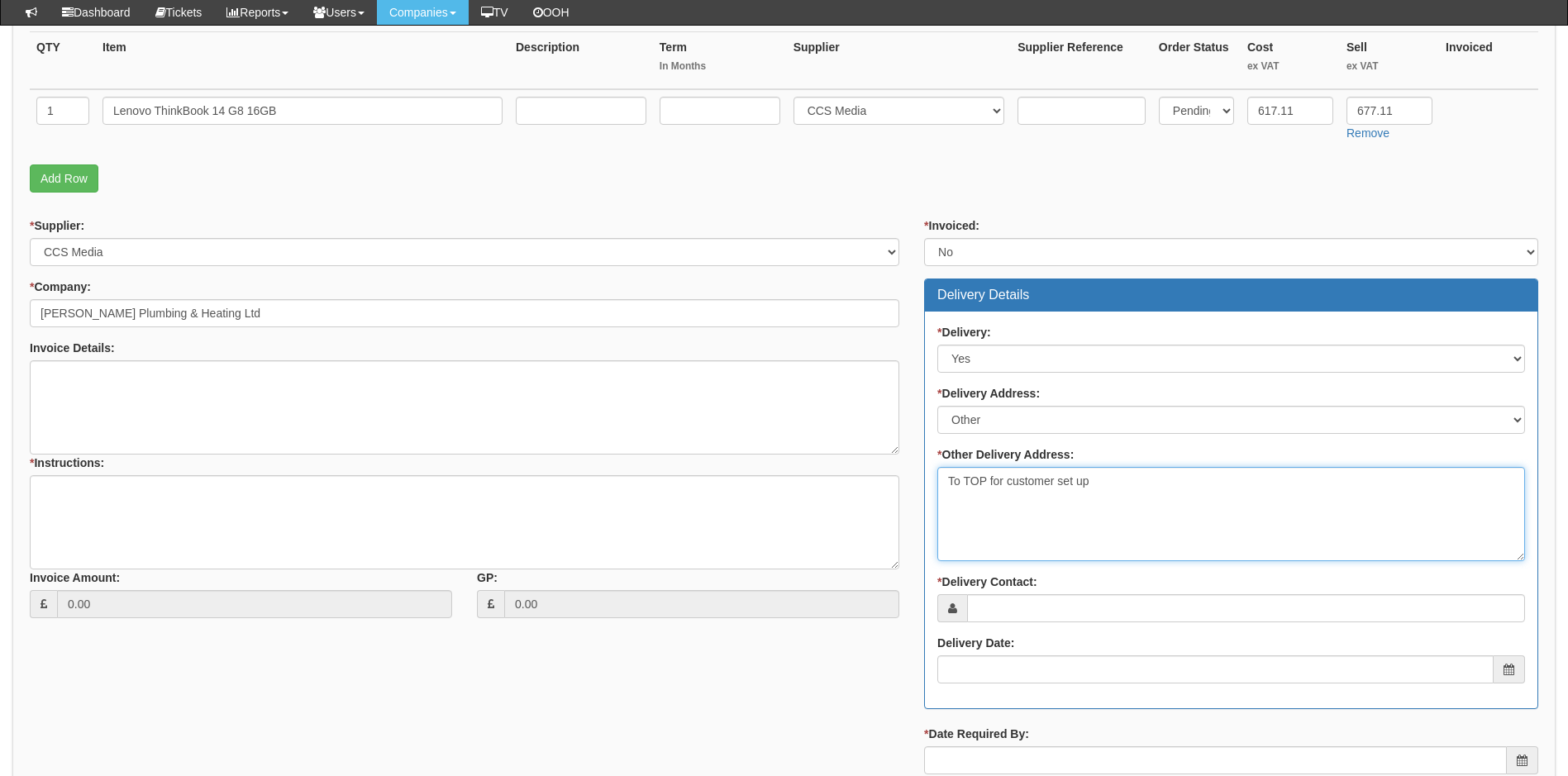
type textarea "To TOP for customer set up"
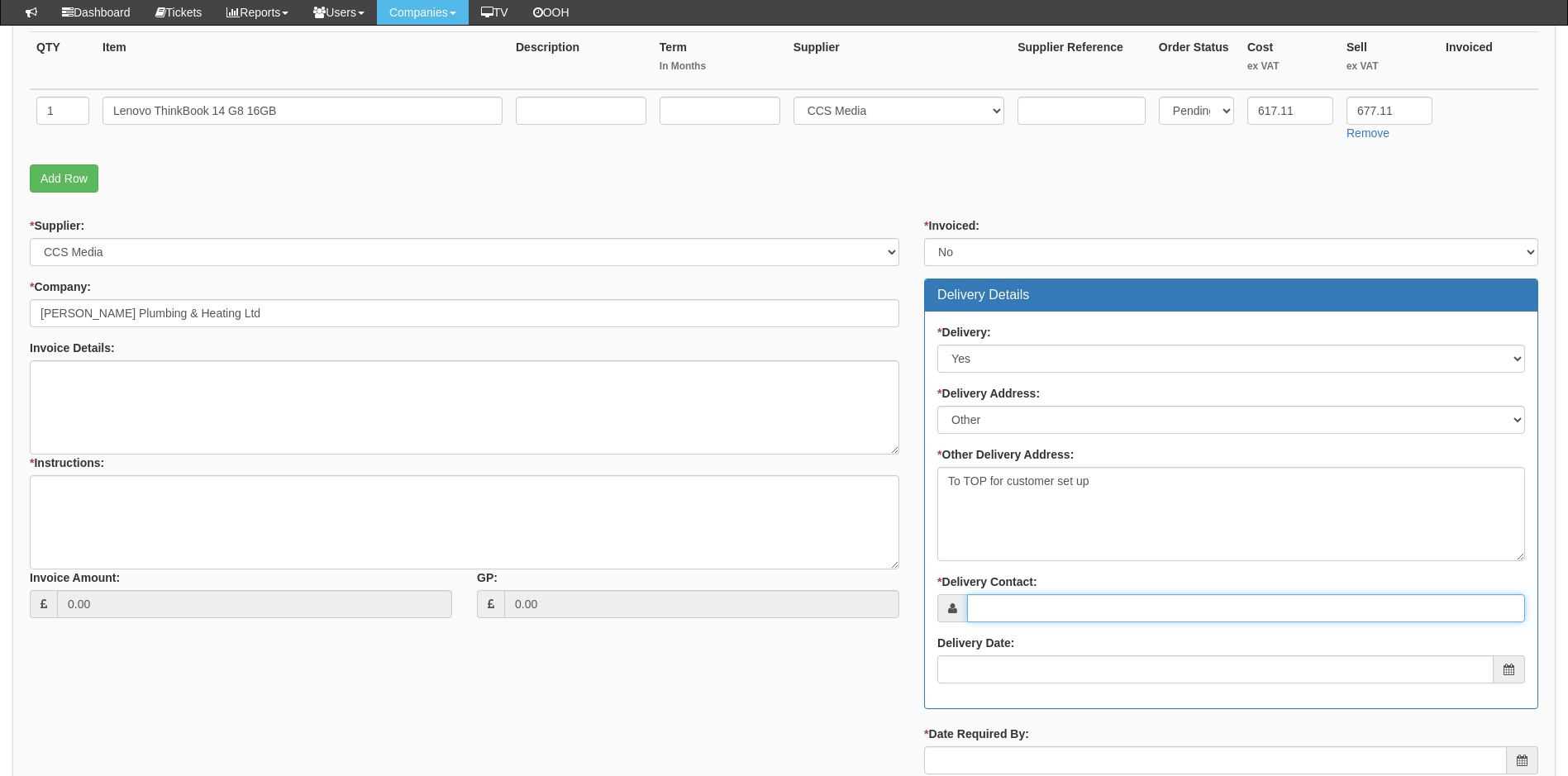
click at [1017, 610] on input "* Delivery Contact:" at bounding box center [1246, 609] width 558 height 28
type input "[PERSON_NAME]"
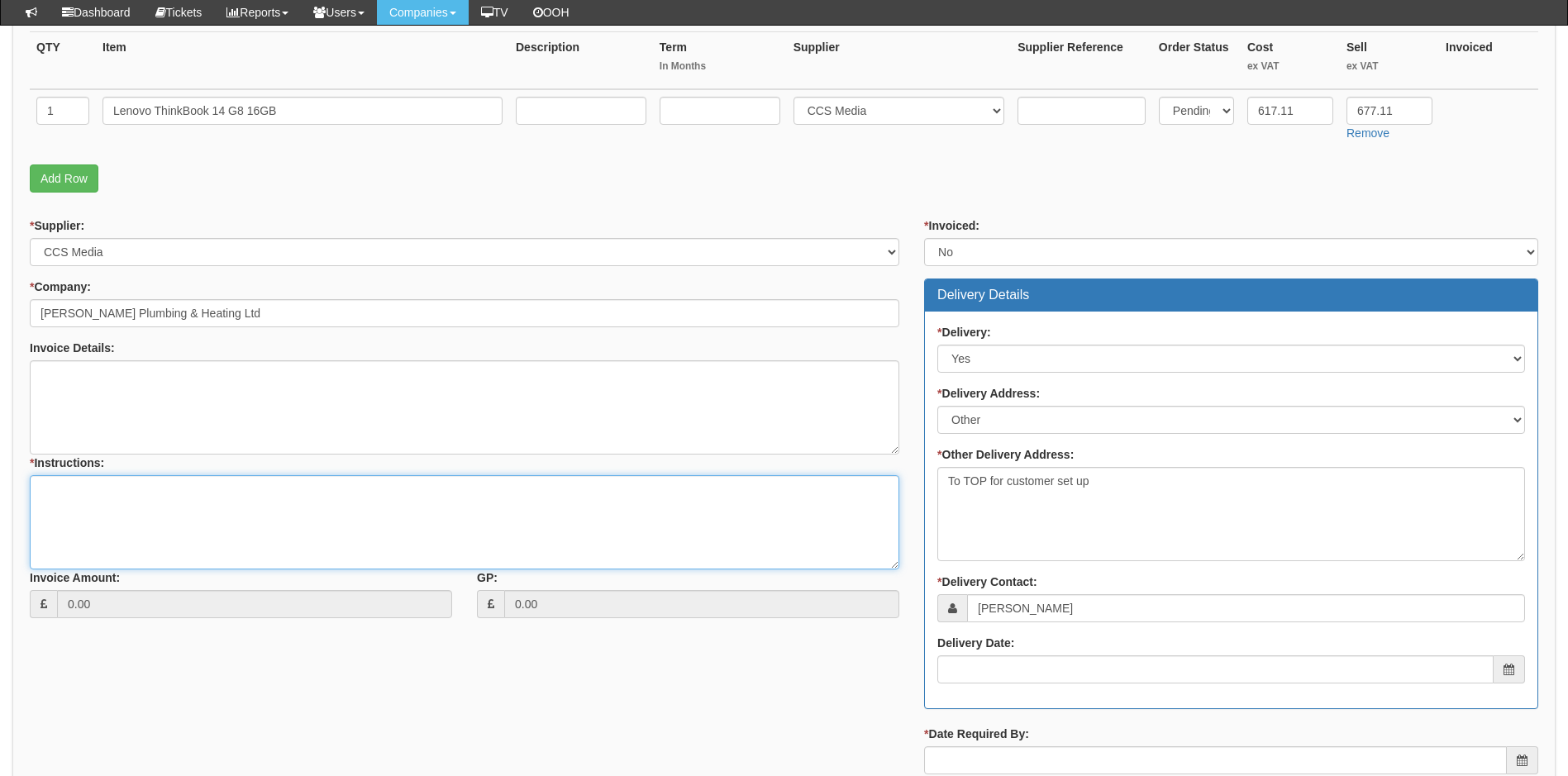
click at [97, 494] on textarea "* Instructions:" at bounding box center [465, 522] width 869 height 94
type textarea "Please deliver to TOP to be set up for customer CCS quote no 0766089 refers"
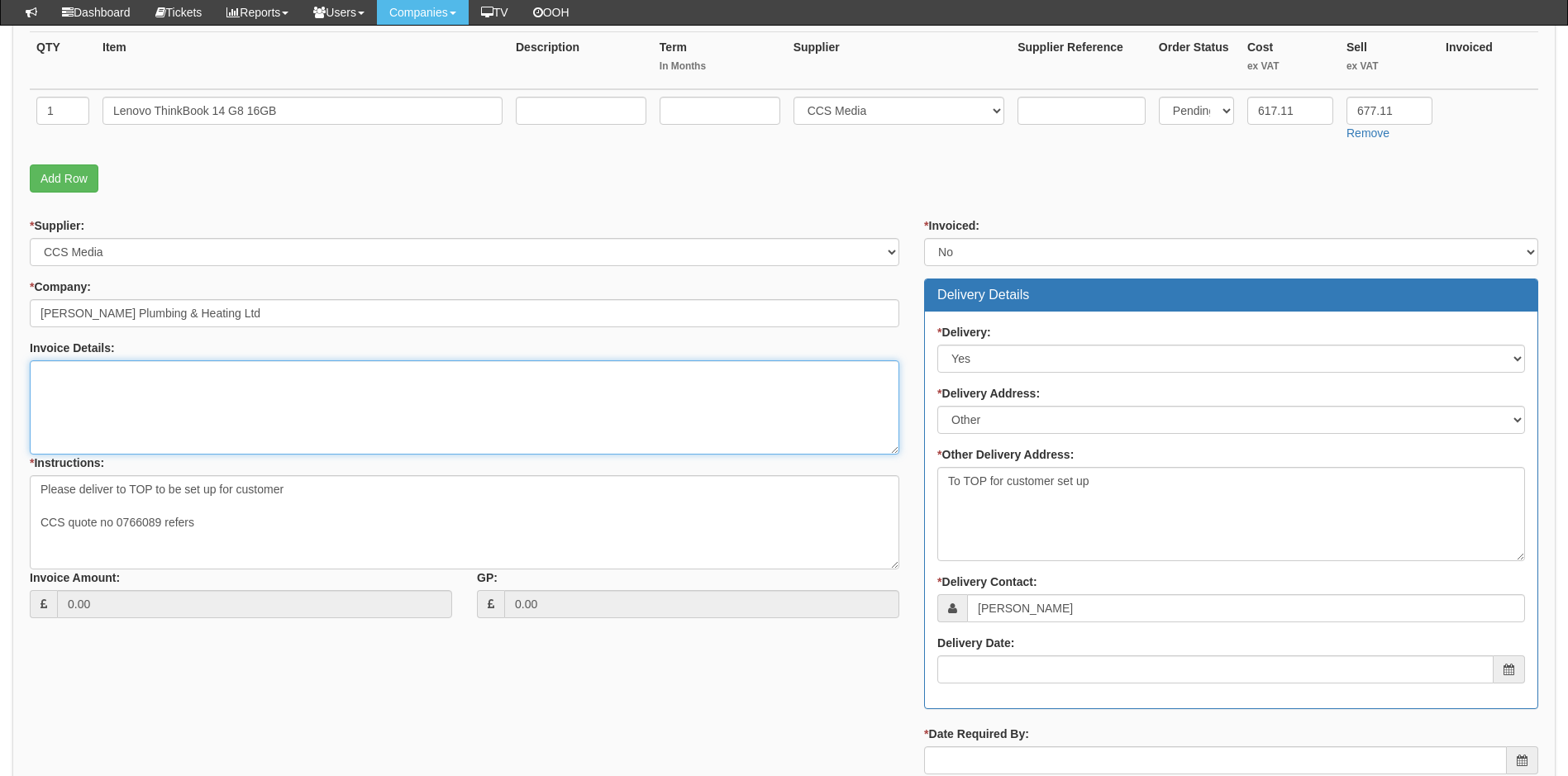
click at [137, 386] on textarea "Invoice Details:" at bounding box center [465, 407] width 869 height 94
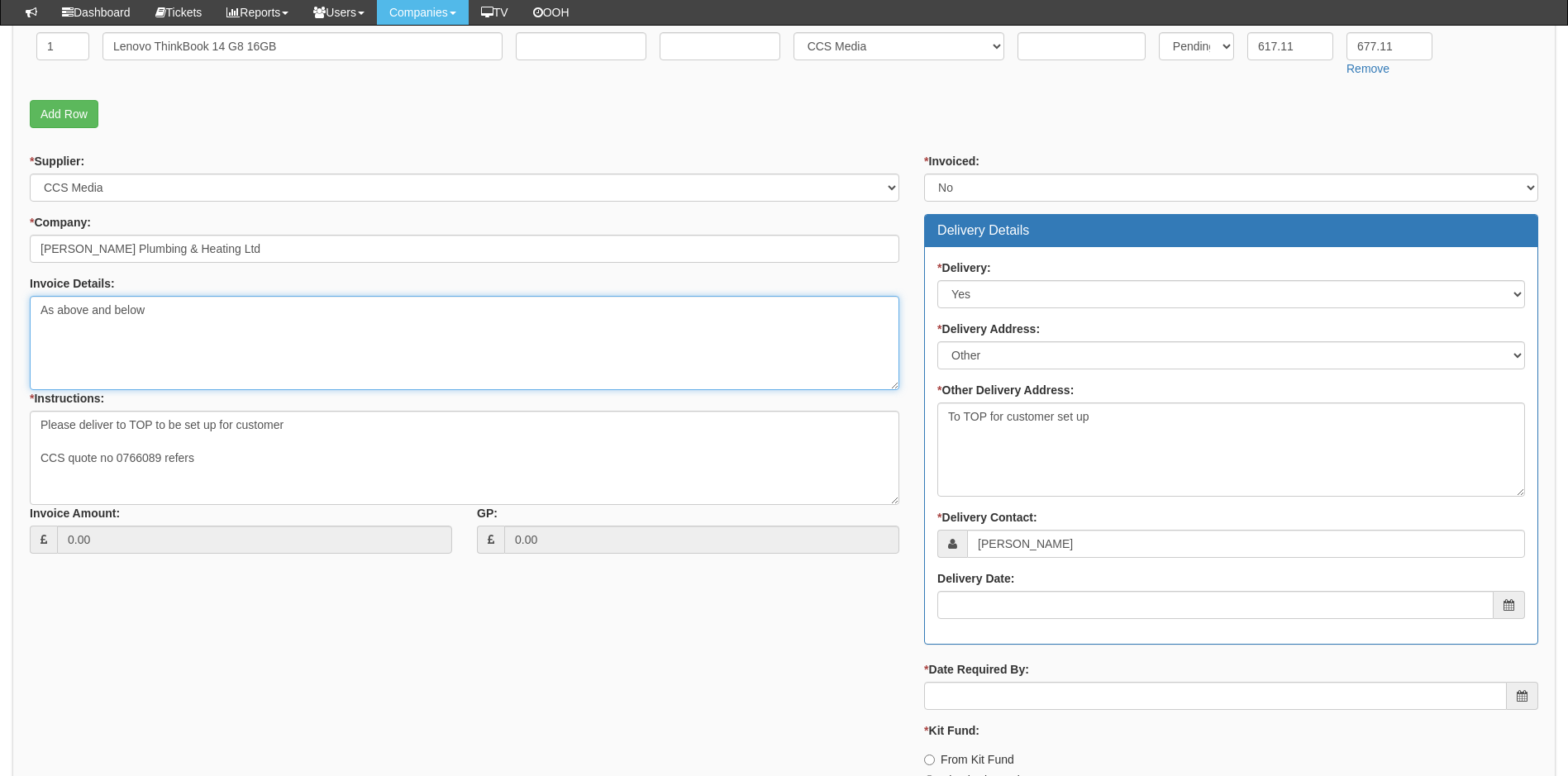
scroll to position [579, 0]
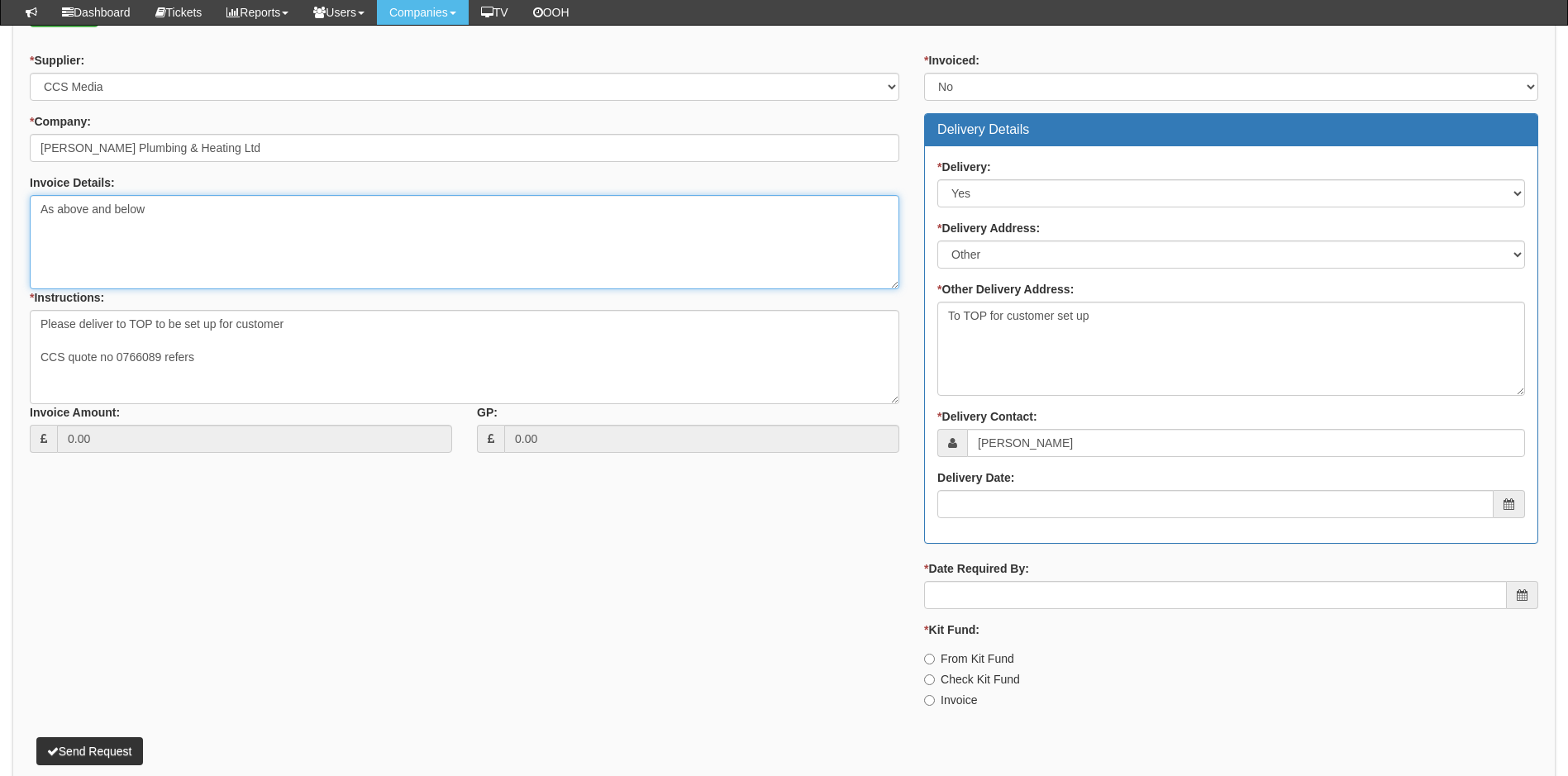
type textarea "As above and below"
click at [1013, 511] on input "Delivery Date:" at bounding box center [1215, 505] width 556 height 28
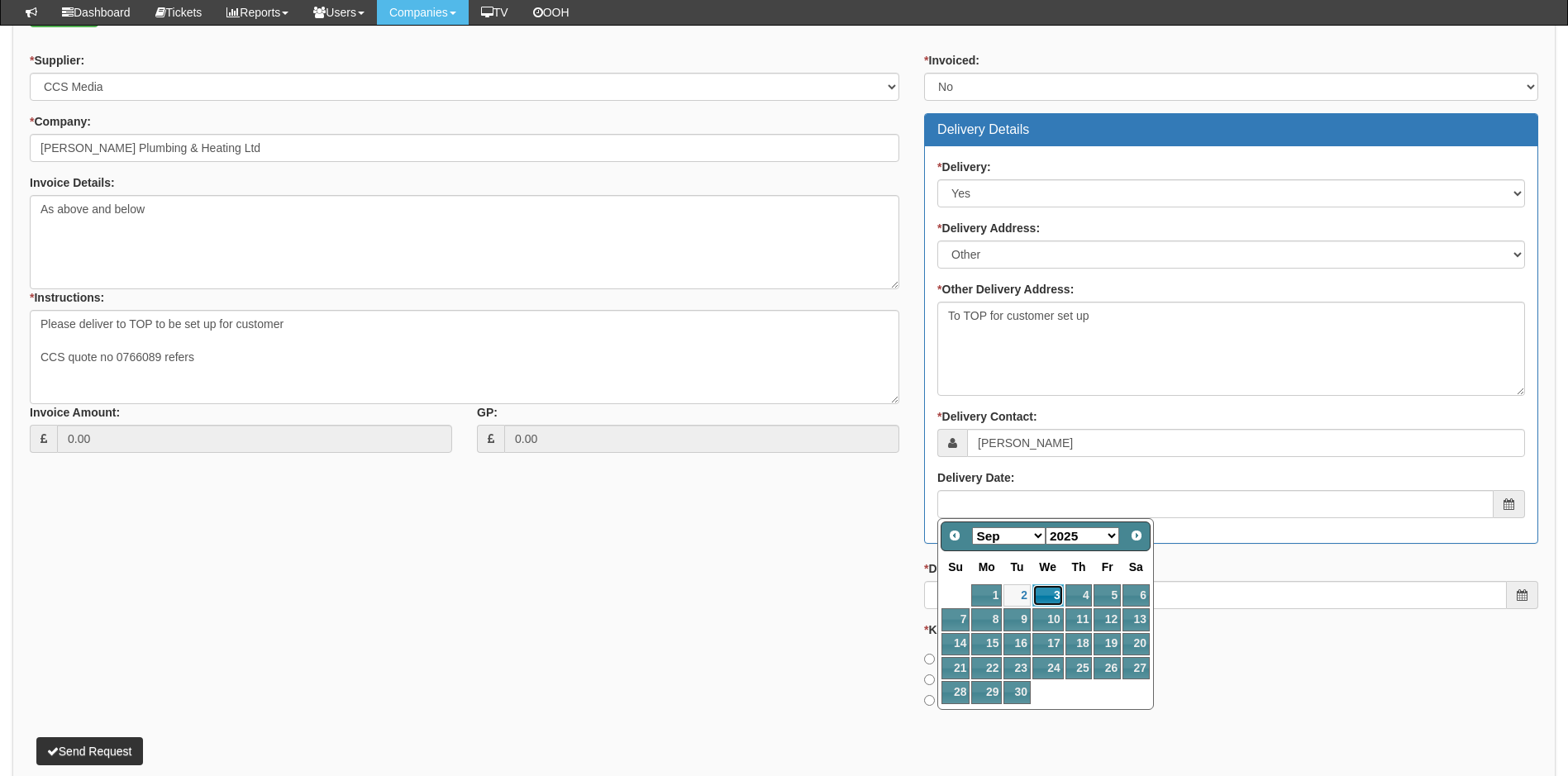
click at [1045, 589] on link "3" at bounding box center [1048, 595] width 32 height 22
type input "2025-09-03"
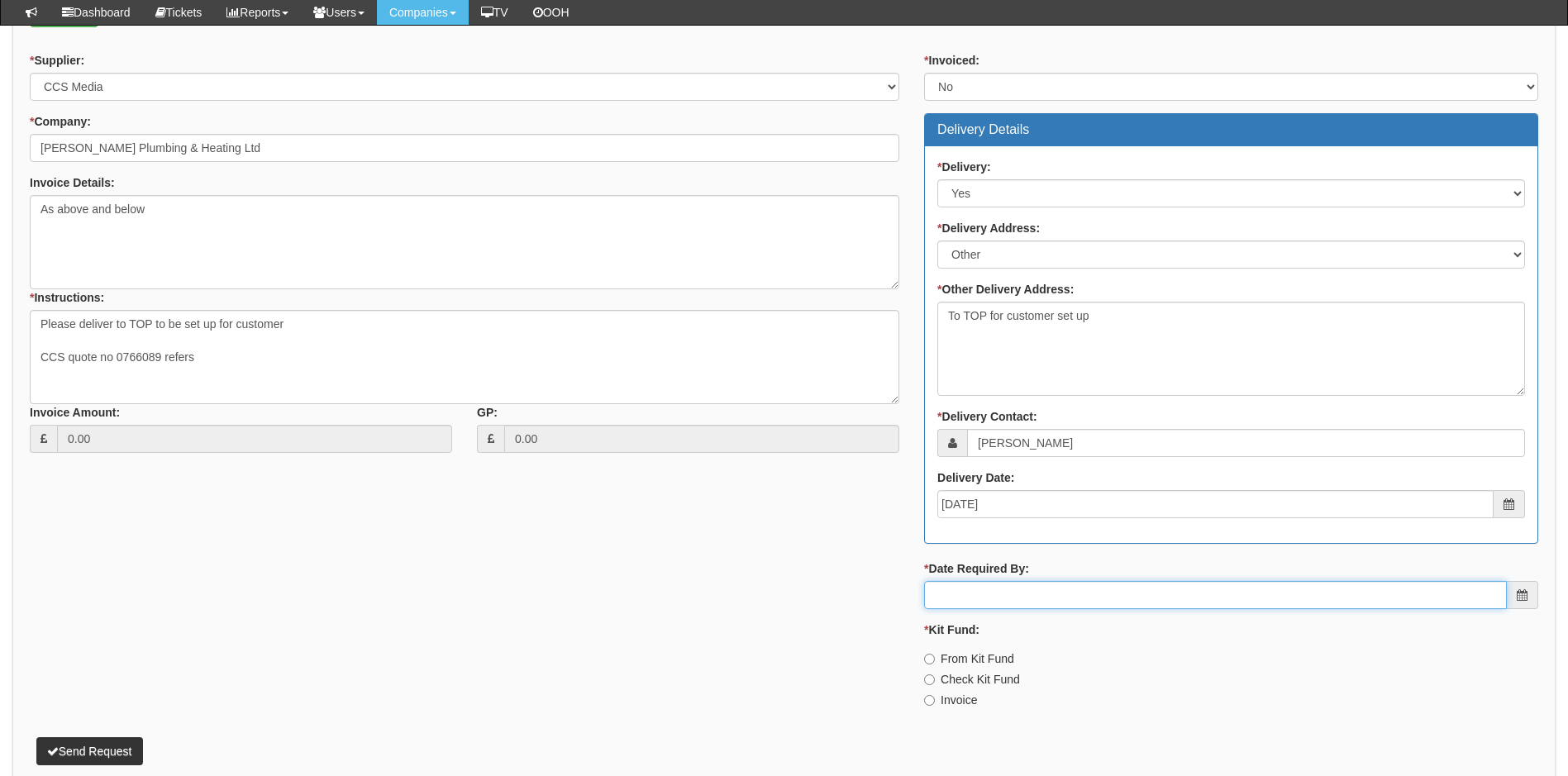
click at [988, 594] on input "* Date Required By:" at bounding box center [1216, 595] width 583 height 28
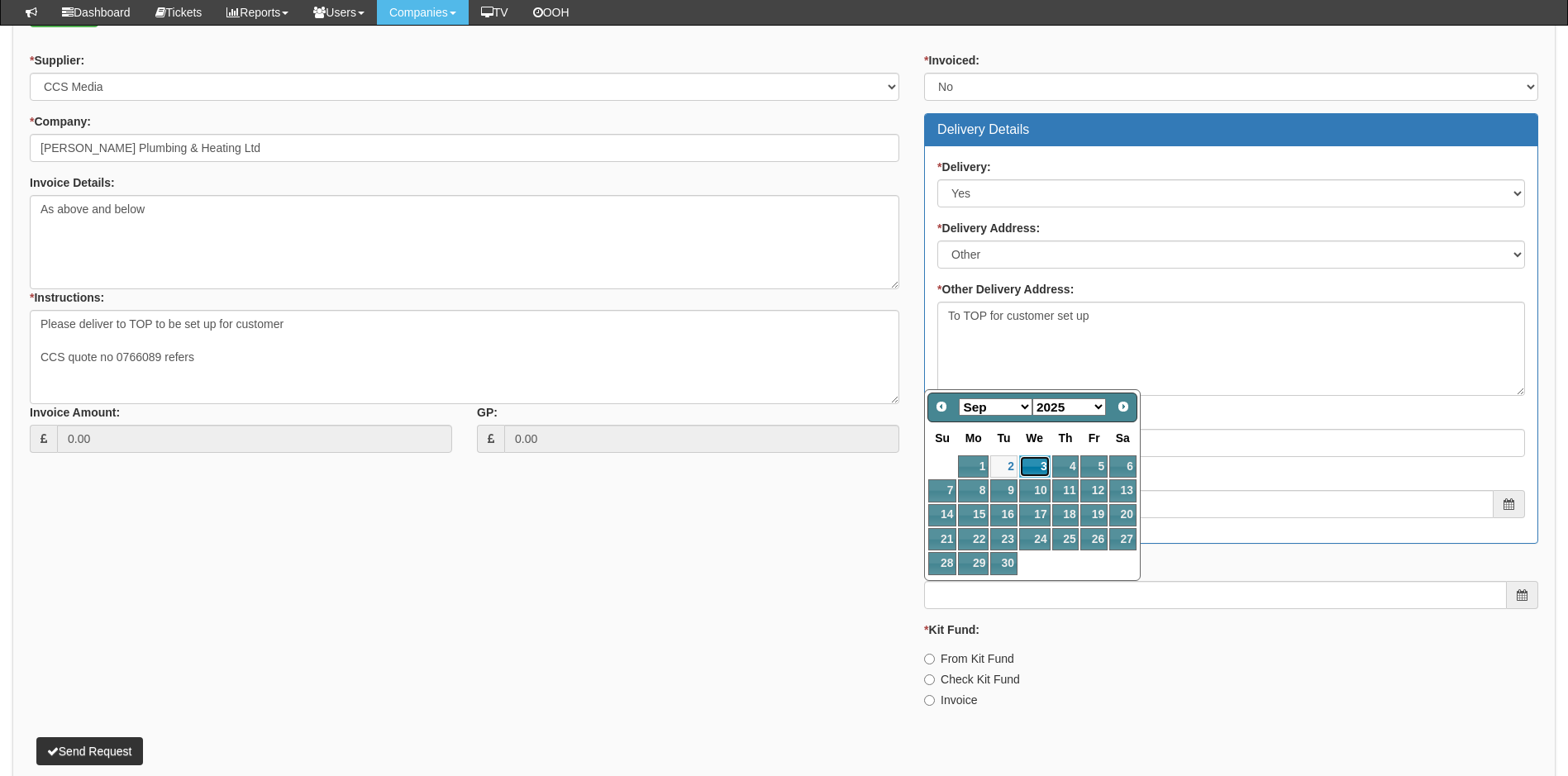
click at [1036, 465] on link "3" at bounding box center [1035, 466] width 32 height 22
type input "2025-09-03"
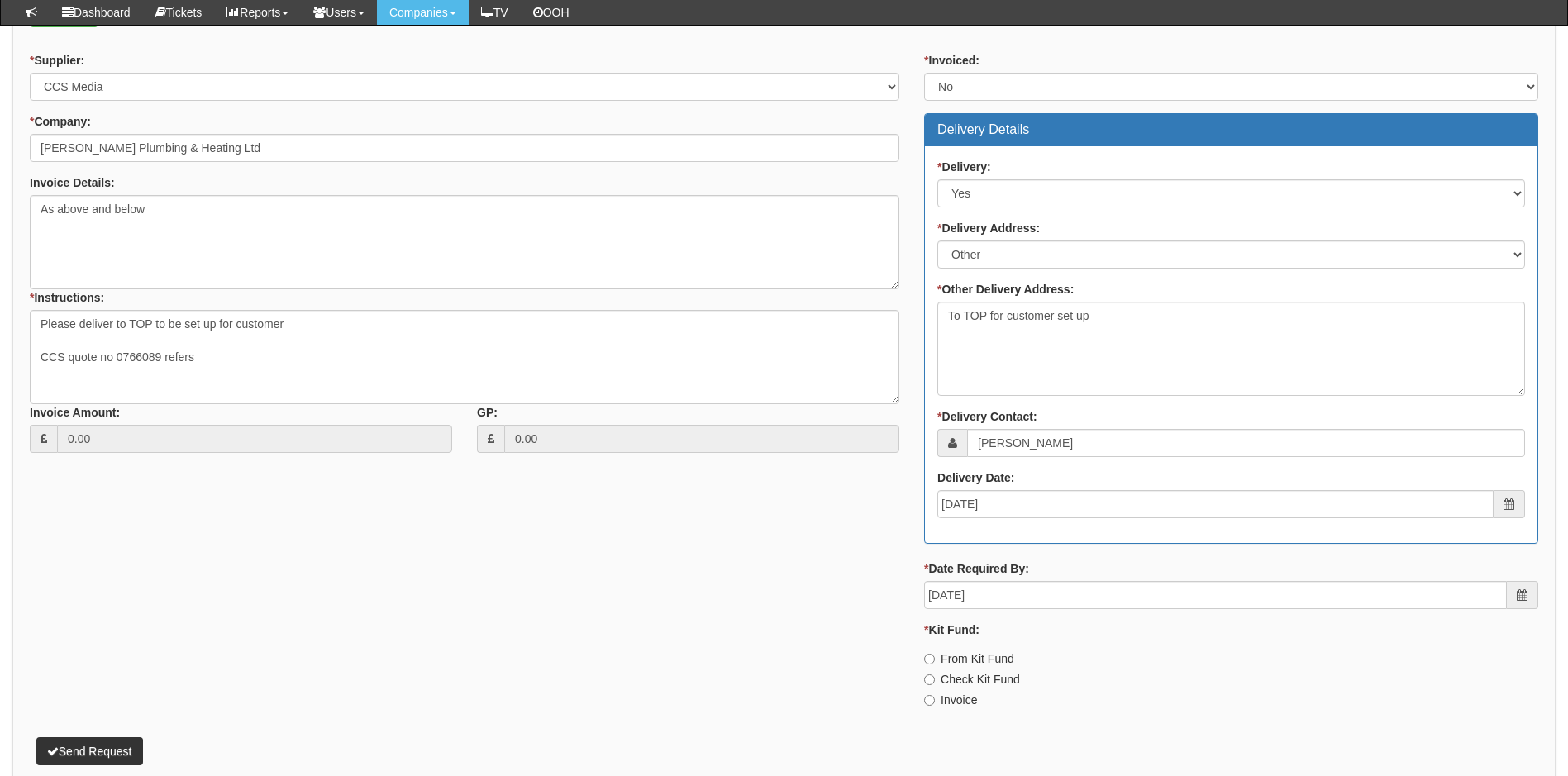
click at [912, 526] on div "* Invoiced: Select Yes No N/A STB (part of order) Delivery Details * Delivery: …" at bounding box center [1231, 386] width 639 height 669
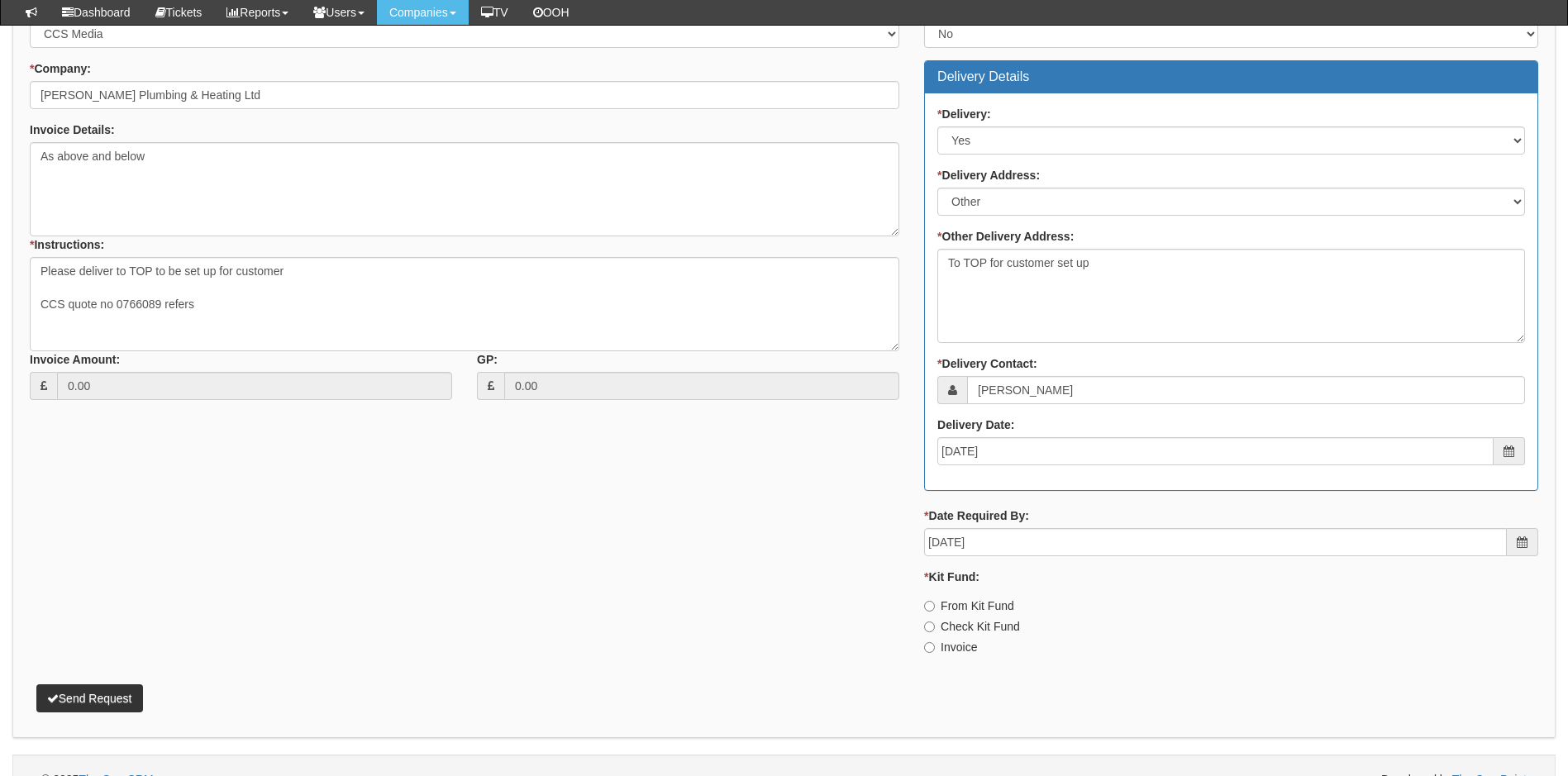
scroll to position [659, 0]
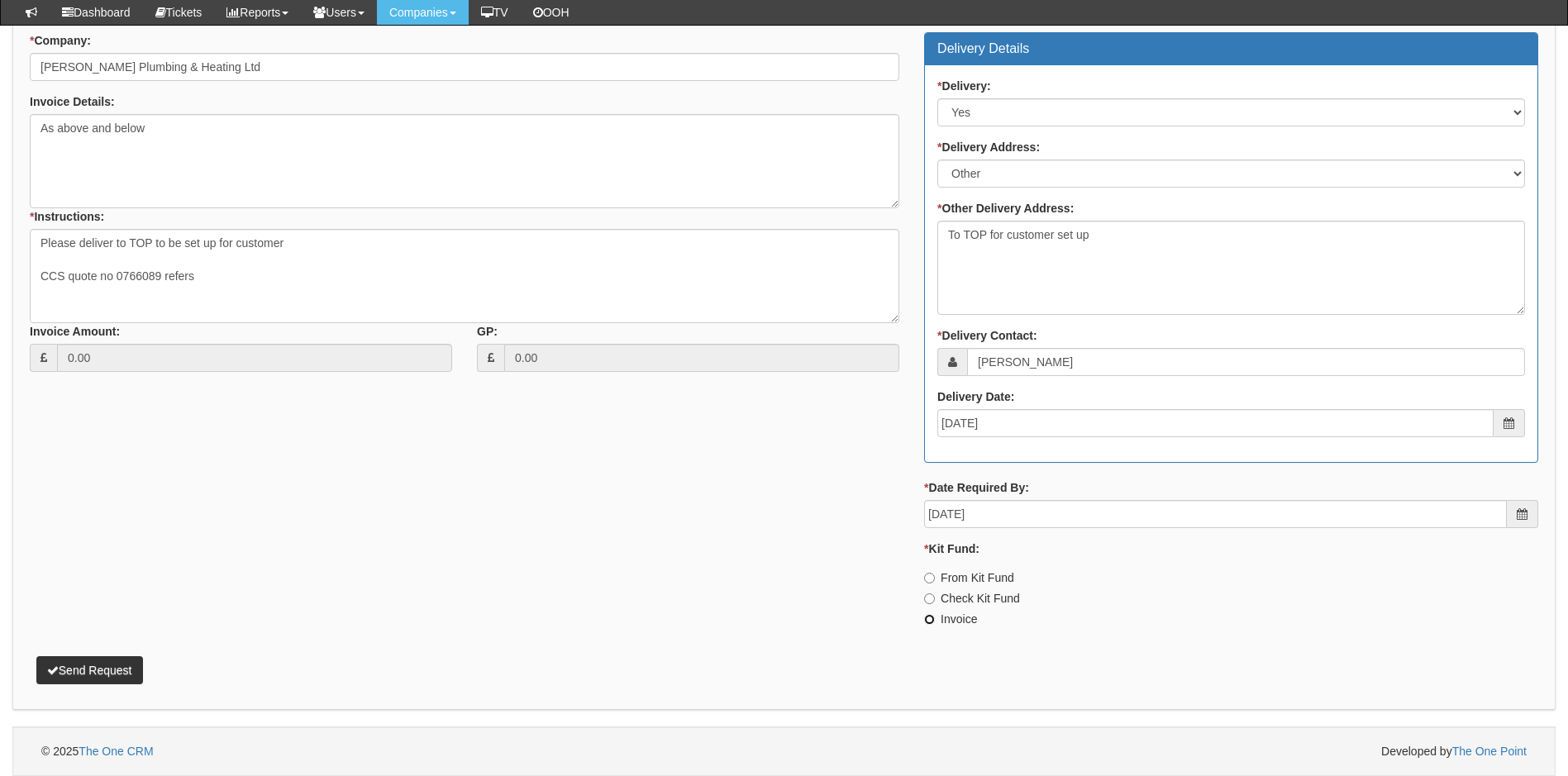
click at [932, 619] on input "Invoice" at bounding box center [929, 619] width 11 height 11
radio input "true"
click at [46, 300] on textarea "Please deliver to TOP to be set up for customer CCS quote no 0766089 refers" at bounding box center [465, 276] width 869 height 94
click at [212, 274] on textarea "Please deliver to TOP to be set up for customer CCS quote no 0766089 refers" at bounding box center [465, 276] width 869 height 94
click at [66, 275] on textarea "Please deliver to TOP to be set up for customer CCS quote no 0766089 refers" at bounding box center [465, 276] width 869 height 94
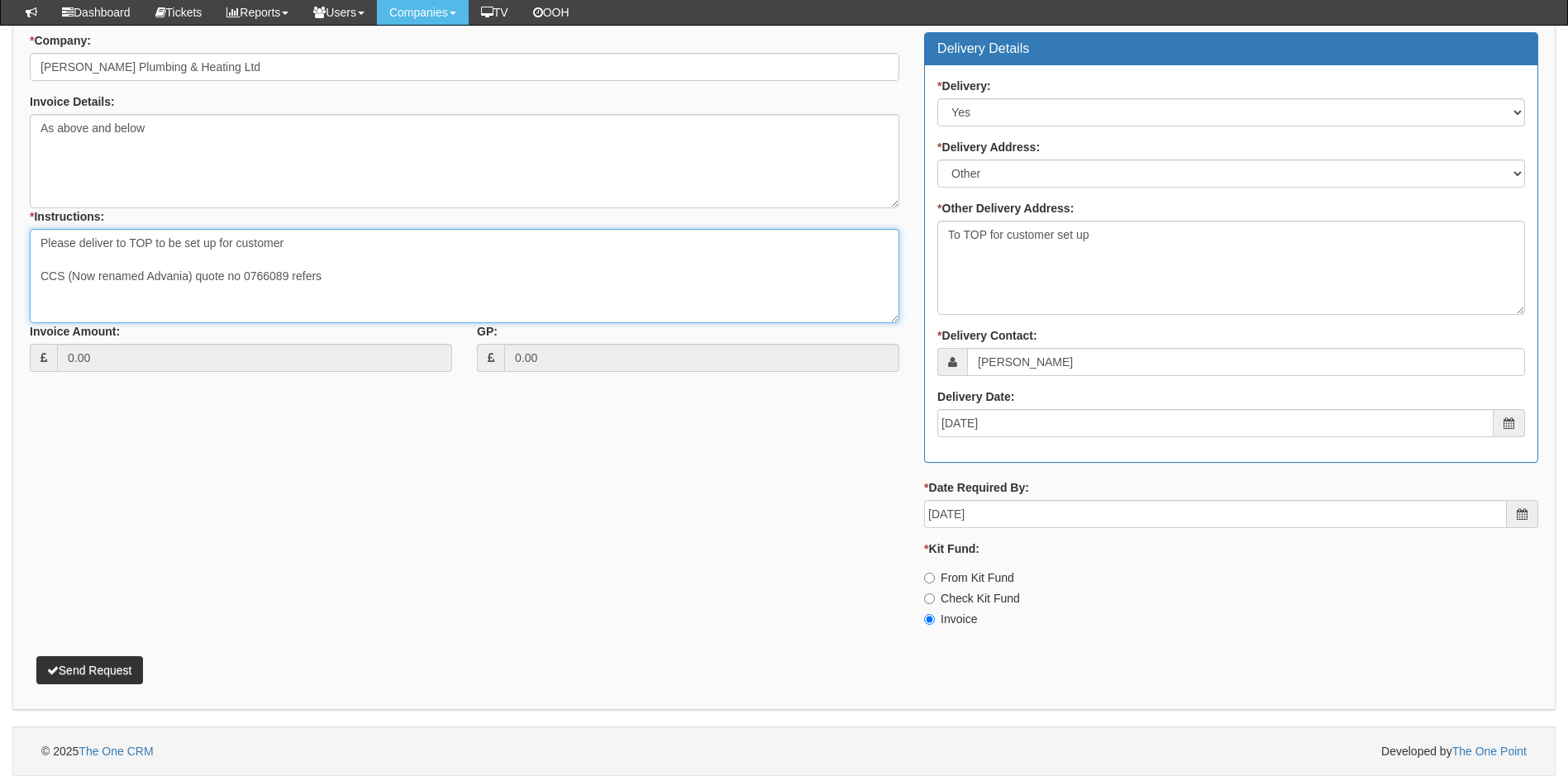
type textarea "Please deliver to TOP to be set up for customer CCS (Now renamed Advania) quote…"
click at [99, 668] on button "Send Request" at bounding box center [90, 670] width 107 height 28
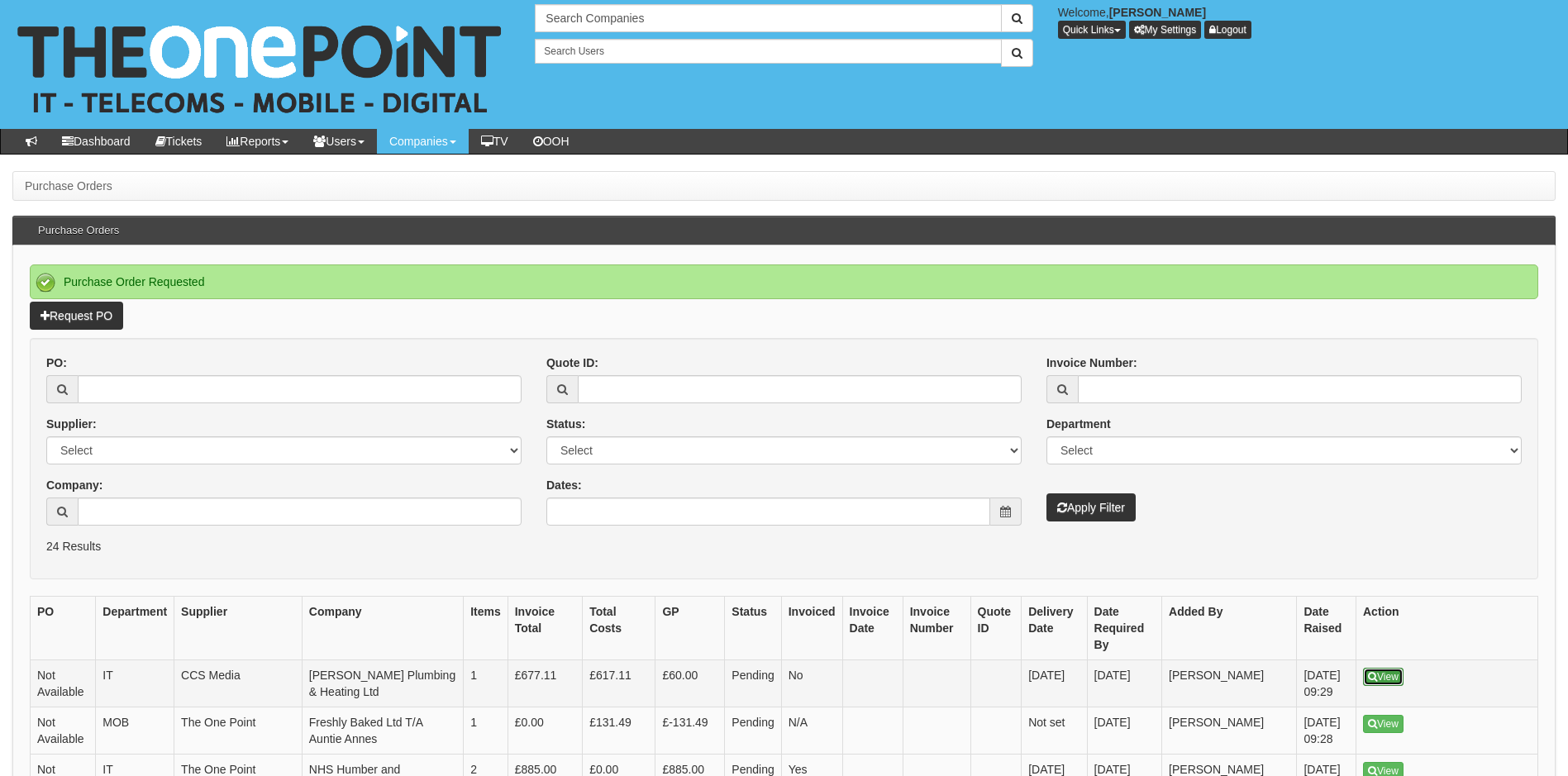
click at [1388, 668] on link "View" at bounding box center [1383, 677] width 41 height 18
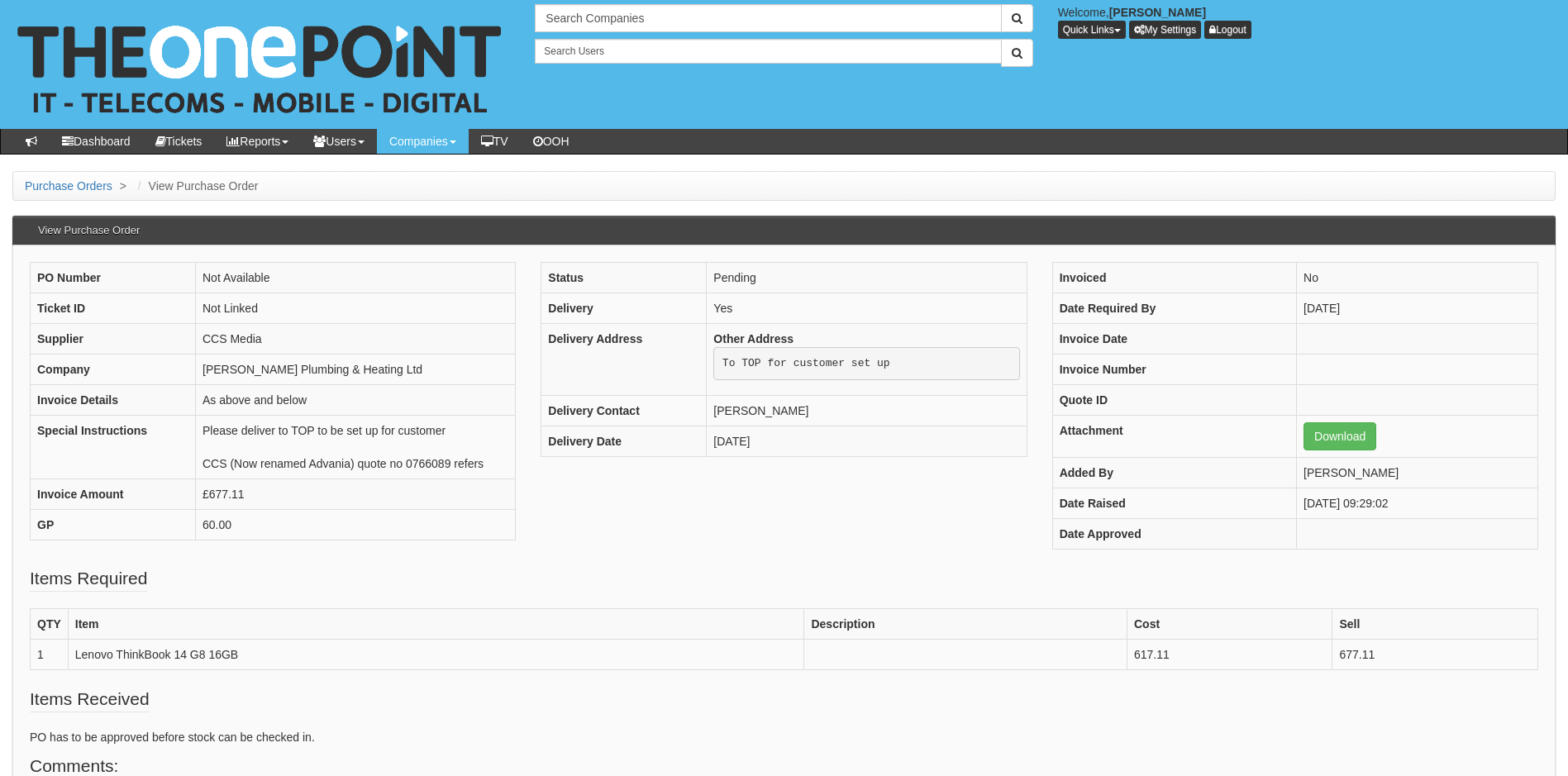
click at [544, 546] on div "PO Number Not Available Ticket ID Not Linked Supplier CCS Media Company [PERSON…" at bounding box center [784, 414] width 1533 height 304
click at [630, 517] on div "PO Number Not Available Ticket ID Not Linked Supplier CCS Media Company [PERSON…" at bounding box center [784, 414] width 1533 height 304
